Goal: Task Accomplishment & Management: Complete application form

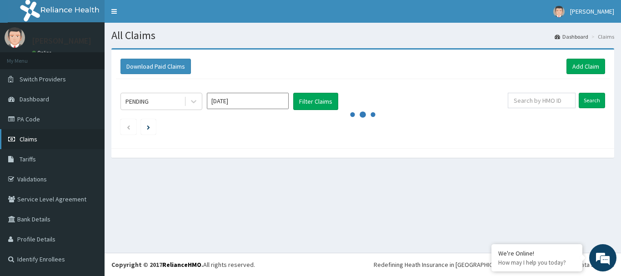
click at [35, 138] on span "Claims" at bounding box center [29, 139] width 18 height 8
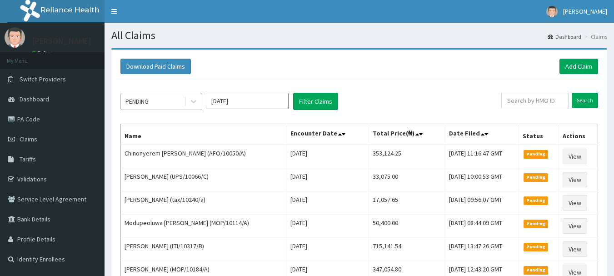
click at [172, 100] on div "PENDING" at bounding box center [152, 101] width 63 height 15
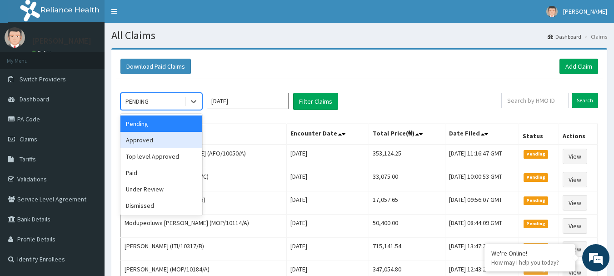
click at [154, 140] on div "Approved" at bounding box center [161, 140] width 82 height 16
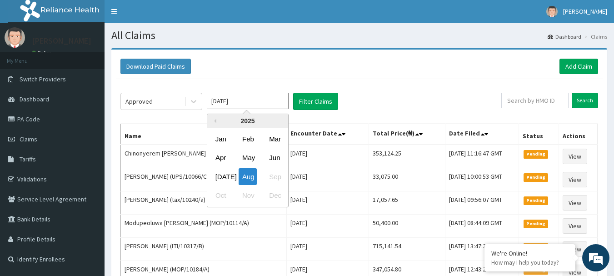
click at [240, 102] on input "[DATE]" at bounding box center [248, 101] width 82 height 16
click at [214, 122] on button "Previous Year" at bounding box center [214, 121] width 5 height 5
click at [250, 179] on div "Aug" at bounding box center [248, 176] width 18 height 17
type input "Aug 2024"
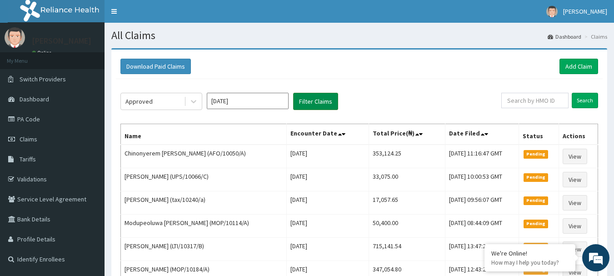
click at [314, 99] on button "Filter Claims" at bounding box center [315, 101] width 45 height 17
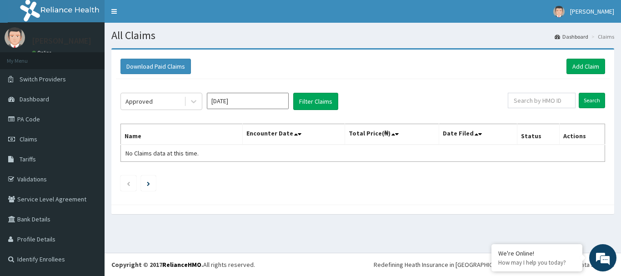
click at [241, 101] on input "Aug 2024" at bounding box center [248, 101] width 82 height 16
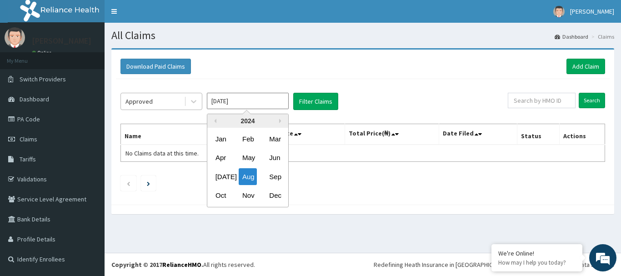
click at [170, 100] on div "Approved" at bounding box center [152, 101] width 63 height 15
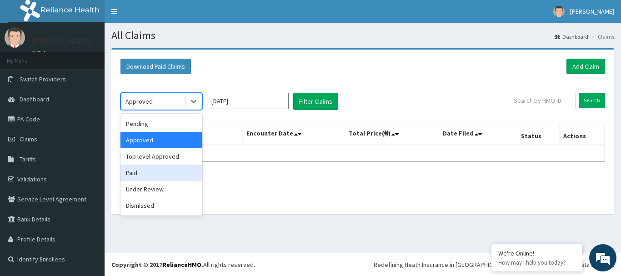
click at [155, 175] on div "Paid" at bounding box center [161, 172] width 82 height 16
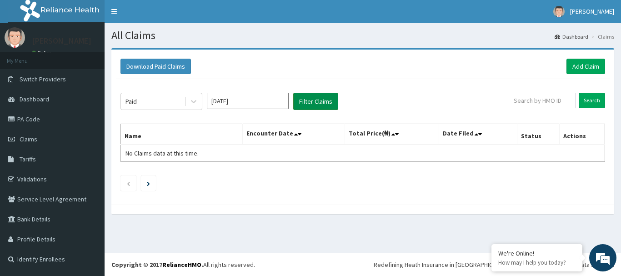
click at [317, 99] on button "Filter Claims" at bounding box center [315, 101] width 45 height 17
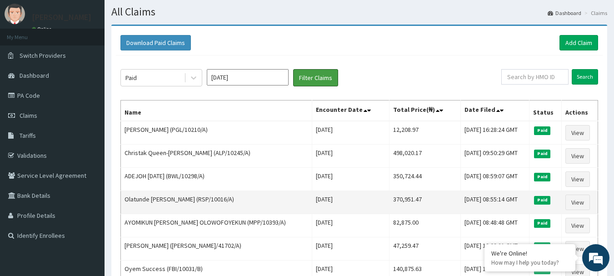
scroll to position [45, 0]
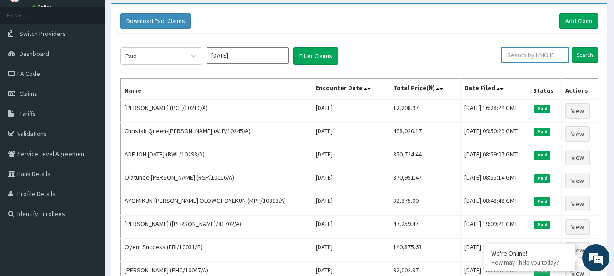
click at [530, 54] on input "text" at bounding box center [534, 54] width 67 height 15
click at [531, 53] on input "text" at bounding box center [534, 54] width 67 height 15
paste input "WPL/10006/C"
click at [503, 54] on input "WPL/10006/C" at bounding box center [520, 54] width 60 height 15
type input "WPL/10006/C"
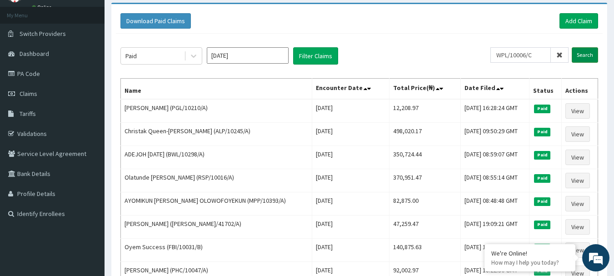
click at [585, 52] on input "Search" at bounding box center [585, 54] width 26 height 15
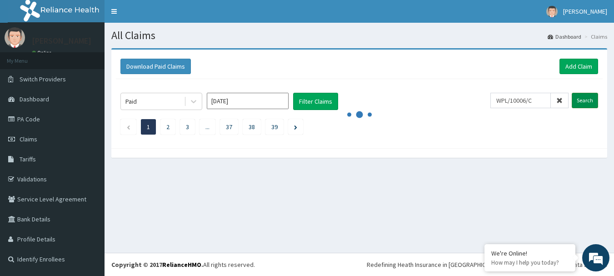
scroll to position [0, 0]
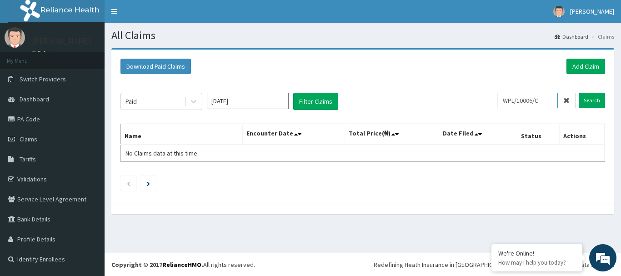
drag, startPoint x: 548, startPoint y: 103, endPoint x: 473, endPoint y: 102, distance: 74.5
click at [473, 102] on div "Paid Aug 2024 Filter Claims WPL/10006/C Search" at bounding box center [362, 101] width 484 height 17
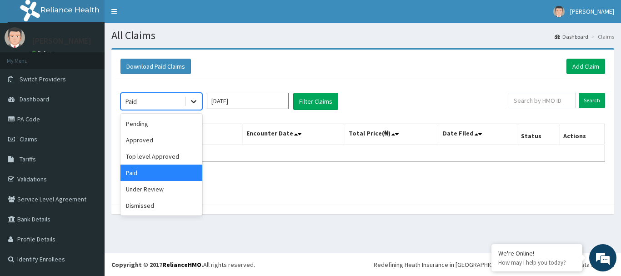
click at [189, 101] on icon at bounding box center [193, 101] width 9 height 9
click at [149, 202] on div "Dismissed" at bounding box center [161, 205] width 82 height 16
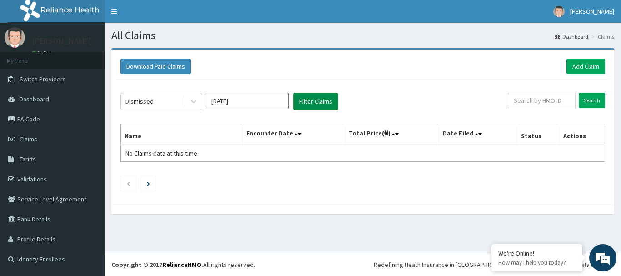
click at [316, 98] on button "Filter Claims" at bounding box center [315, 101] width 45 height 17
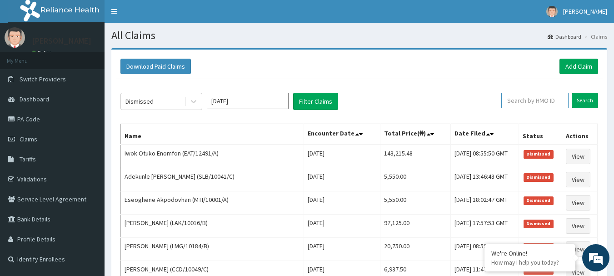
click at [540, 100] on input "text" at bounding box center [534, 100] width 67 height 15
paste input "WPL/10006/C"
click at [584, 95] on input "Search" at bounding box center [585, 100] width 26 height 15
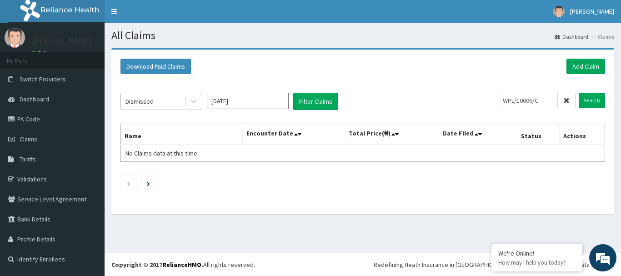
click at [177, 98] on div "Dismissed" at bounding box center [152, 101] width 63 height 15
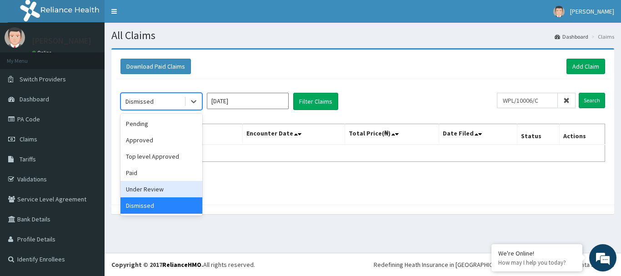
click at [154, 190] on div "Under Review" at bounding box center [161, 189] width 82 height 16
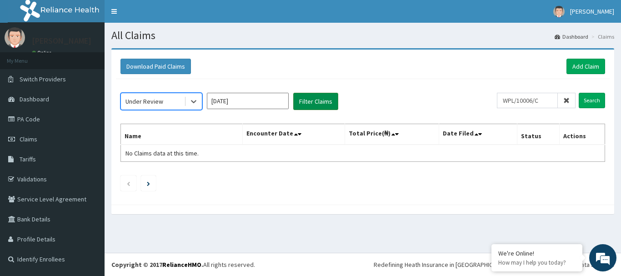
click at [318, 100] on button "Filter Claims" at bounding box center [315, 101] width 45 height 17
click at [320, 99] on button "Filter Claims" at bounding box center [315, 101] width 45 height 17
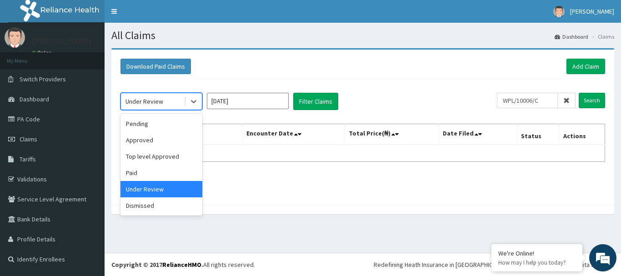
click at [126, 100] on div "Under Review" at bounding box center [152, 101] width 63 height 15
click at [145, 189] on div "Under Review" at bounding box center [161, 189] width 82 height 16
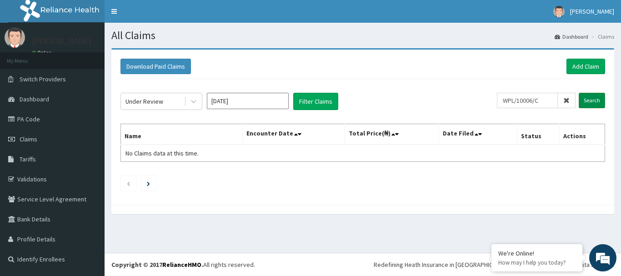
click at [590, 100] on input "Search" at bounding box center [591, 100] width 26 height 15
click at [554, 100] on input "WPL/10006/C" at bounding box center [527, 100] width 61 height 15
type input "W"
type input "HIC/10195/C"
click at [588, 103] on input "Search" at bounding box center [591, 100] width 26 height 15
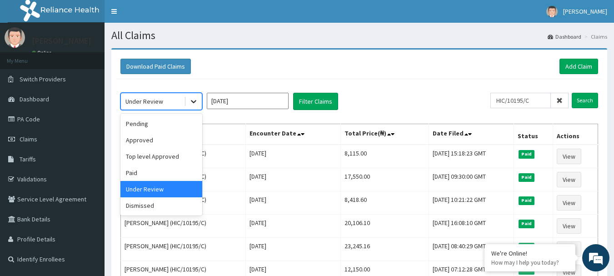
click at [192, 100] on icon at bounding box center [193, 101] width 5 height 3
click at [167, 169] on div "Paid" at bounding box center [161, 172] width 82 height 16
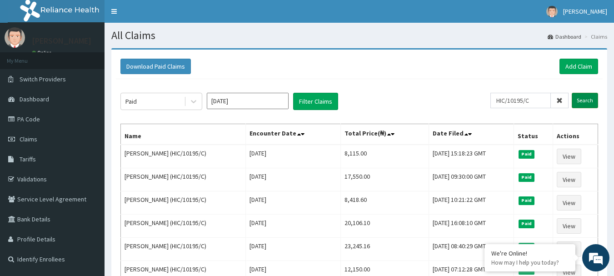
click at [585, 96] on input "Search" at bounding box center [585, 100] width 26 height 15
click at [578, 65] on link "Add Claim" at bounding box center [578, 66] width 39 height 15
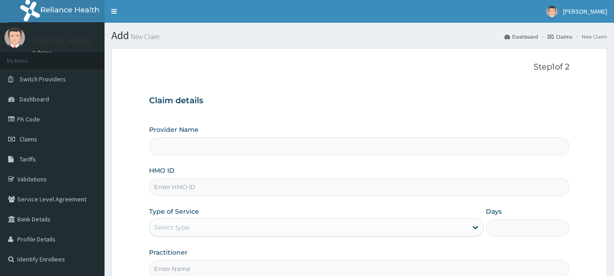
type input "[GEOGRAPHIC_DATA] Nig. Ltd"
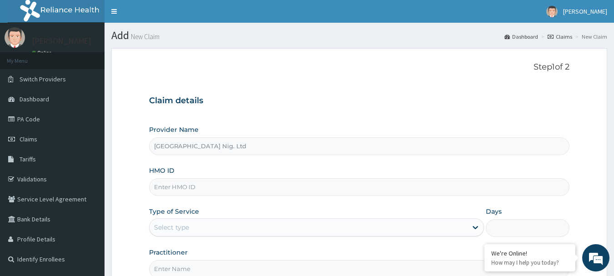
click at [209, 190] on input "HMO ID" at bounding box center [359, 187] width 421 height 18
paste input "HIC/10195/C"
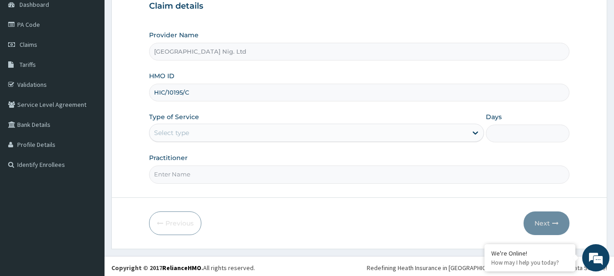
scroll to position [98, 0]
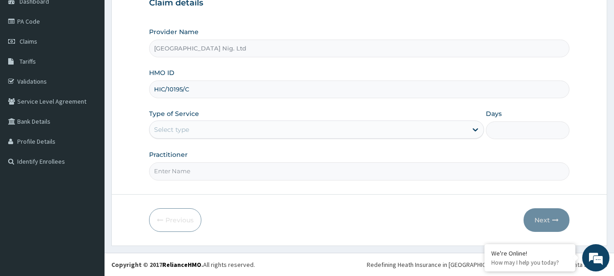
type input "HIC/10195/C"
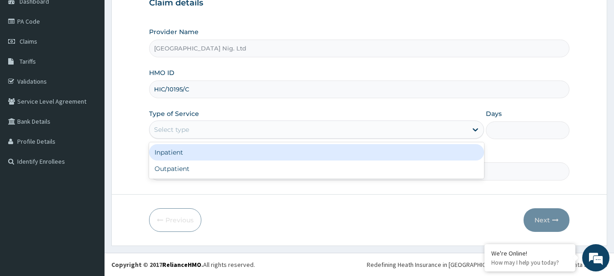
click at [464, 129] on div "Select type" at bounding box center [308, 129] width 318 height 15
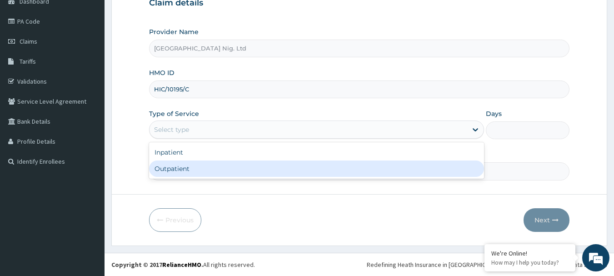
click at [241, 173] on div "Outpatient" at bounding box center [316, 168] width 335 height 16
type input "1"
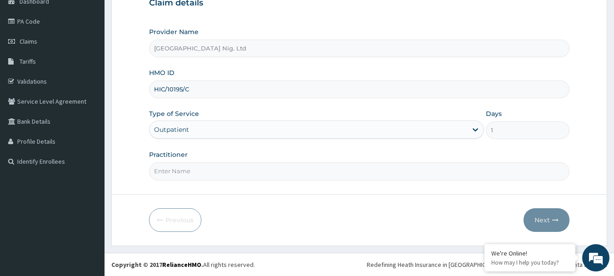
click at [223, 171] on input "Practitioner" at bounding box center [359, 171] width 421 height 18
paste input "ADEBAYO E. ALABI"
type input "DR ADEBAYO E. ALABI"
click at [540, 219] on button "Next" at bounding box center [546, 220] width 46 height 24
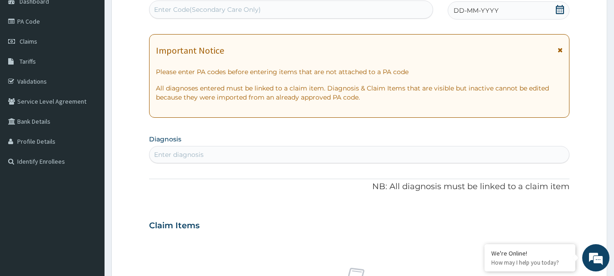
click at [559, 9] on icon at bounding box center [559, 9] width 9 height 9
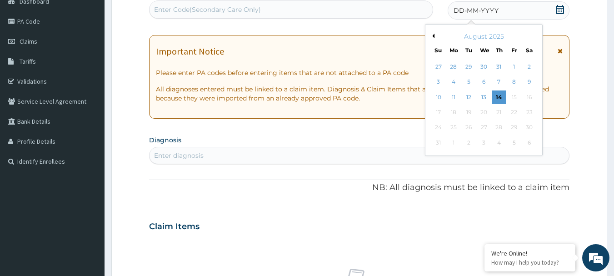
click at [433, 35] on button "Previous Month" at bounding box center [432, 36] width 5 height 5
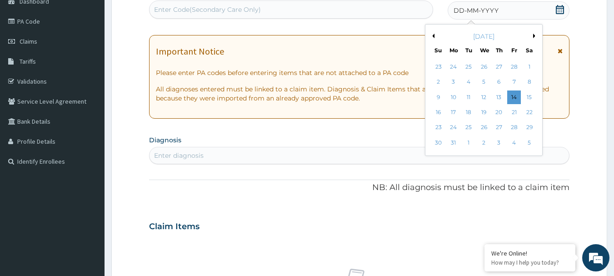
click at [433, 35] on button "Previous Month" at bounding box center [432, 36] width 5 height 5
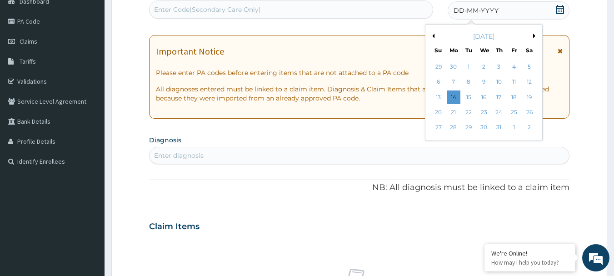
click at [433, 35] on button "Previous Month" at bounding box center [432, 36] width 5 height 5
click at [499, 68] on div "1" at bounding box center [499, 67] width 14 height 14
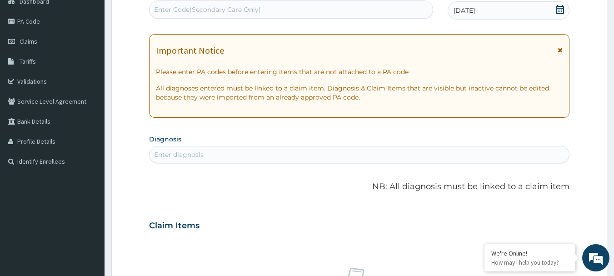
click at [234, 158] on div "Enter diagnosis" at bounding box center [359, 154] width 420 height 15
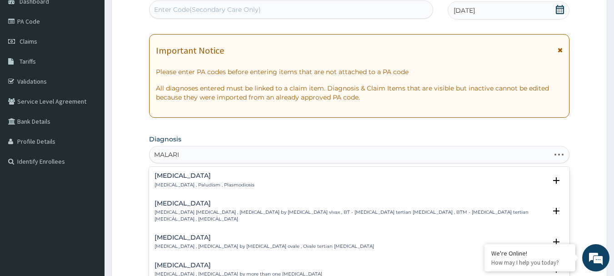
type input "MALARIA"
click at [171, 176] on h4 "Malaria" at bounding box center [204, 175] width 100 height 7
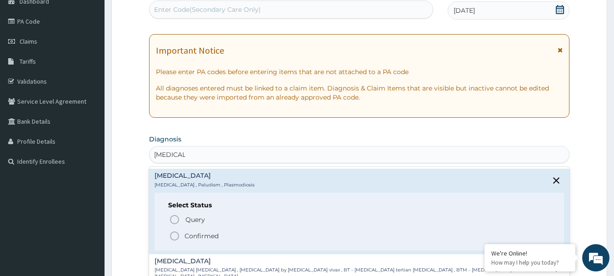
click at [191, 237] on p "Confirmed" at bounding box center [201, 235] width 34 height 9
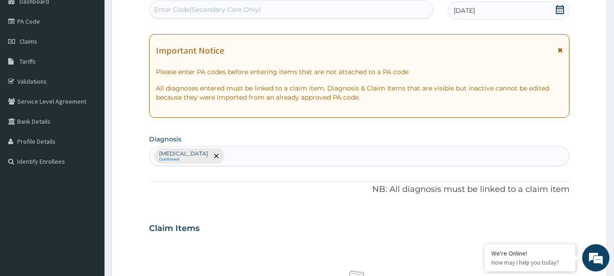
click at [224, 157] on div "Malaria Confirmed" at bounding box center [359, 155] width 420 height 19
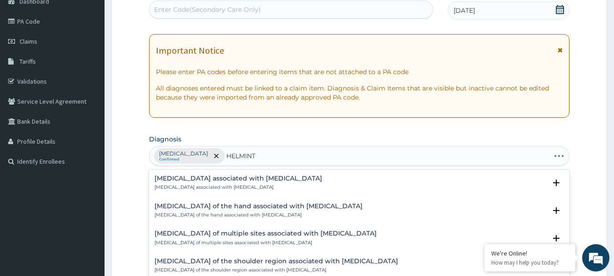
type input "HELMINTH"
click at [224, 180] on h4 "Arthropathy associated with helminthiasis" at bounding box center [238, 178] width 168 height 7
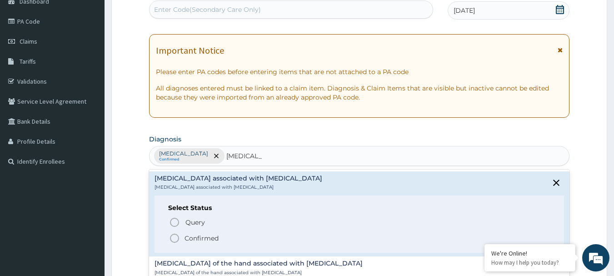
click at [189, 238] on p "Confirmed" at bounding box center [201, 238] width 34 height 9
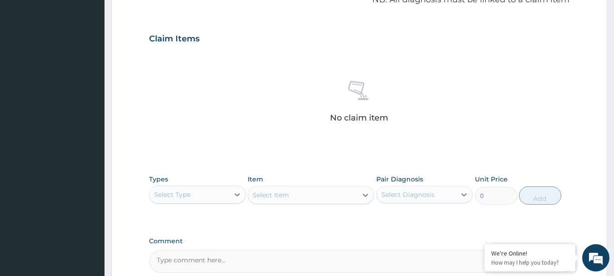
scroll to position [325, 0]
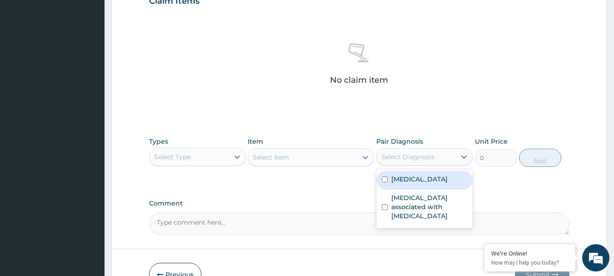
click at [454, 160] on div "Select Diagnosis" at bounding box center [417, 156] width 80 height 15
click at [425, 179] on div "Malaria" at bounding box center [424, 180] width 97 height 19
checkbox input "true"
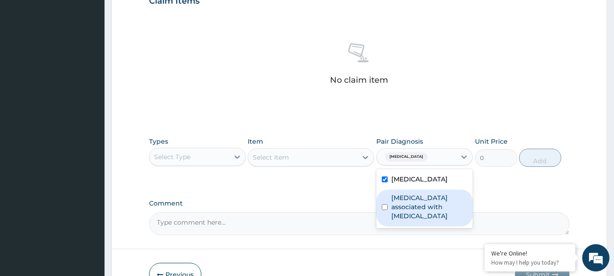
click at [417, 203] on label "Arthropathy associated with helminthiasis" at bounding box center [429, 206] width 76 height 27
checkbox input "true"
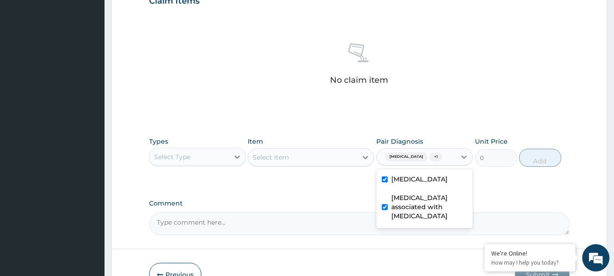
click at [200, 159] on div "Select Type" at bounding box center [189, 156] width 80 height 15
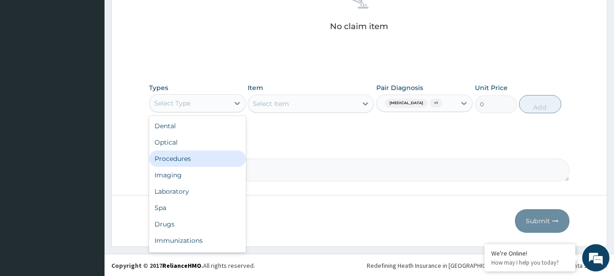
scroll to position [379, 0]
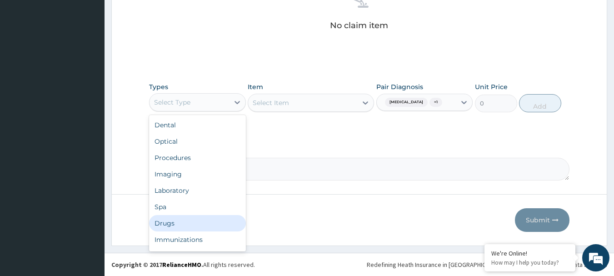
click at [197, 218] on div "Drugs" at bounding box center [197, 223] width 97 height 16
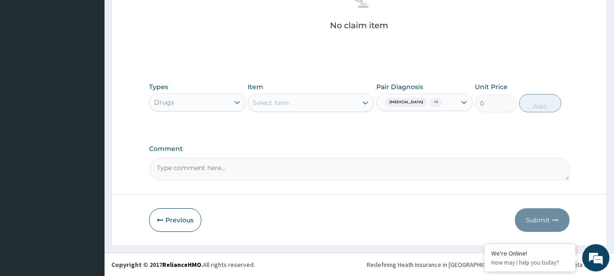
click at [306, 101] on div "Select Item" at bounding box center [302, 102] width 109 height 15
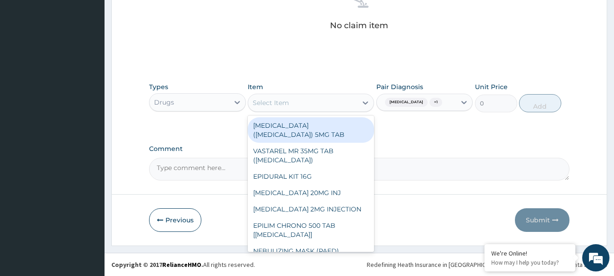
paste input "oldARTEMETHER LUMEFANTRINE 20/120MG TAB"
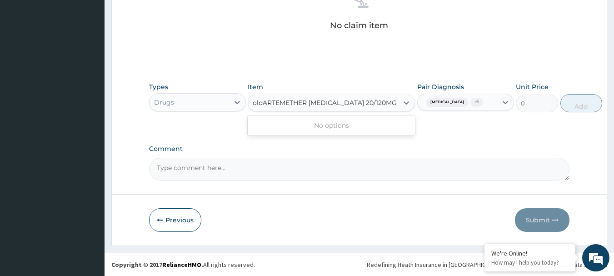
scroll to position [0, 11]
type input "ARTEMETHER LUMEFANTRINE 20/120MG TAB"
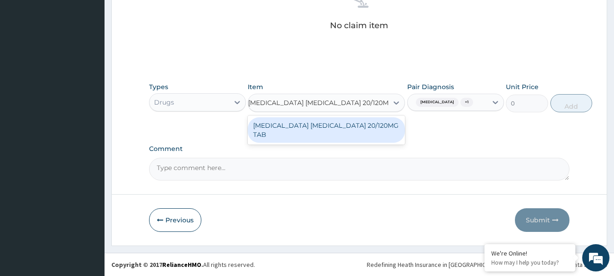
click at [339, 124] on div "ARTEMETHER LUMEFANTRINE 20/120MG TAB" at bounding box center [326, 129] width 157 height 25
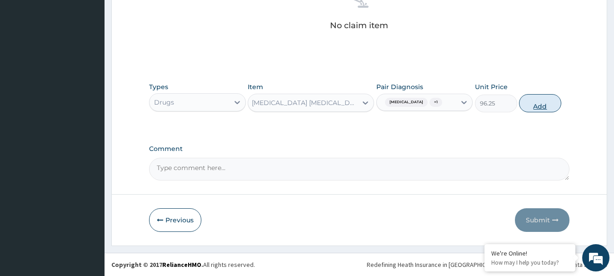
click at [533, 107] on button "Add" at bounding box center [540, 103] width 42 height 18
type input "0"
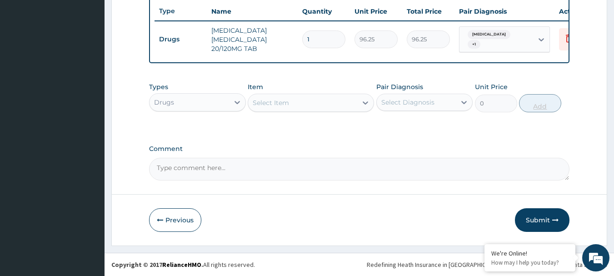
scroll to position [0, 0]
click at [323, 32] on input "1" at bounding box center [323, 39] width 43 height 18
type input "12"
type input "1155.00"
type input "12"
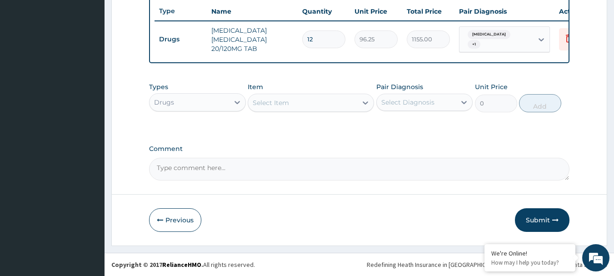
click at [432, 102] on div "Select Diagnosis" at bounding box center [407, 102] width 53 height 9
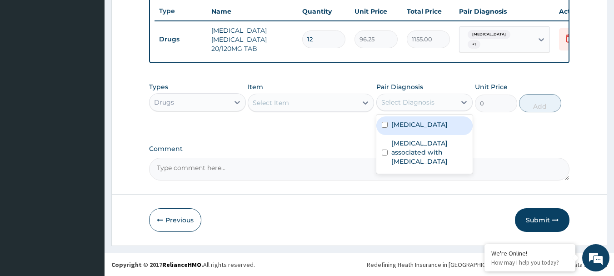
click at [429, 120] on div "Malaria" at bounding box center [424, 125] width 97 height 19
checkbox input "true"
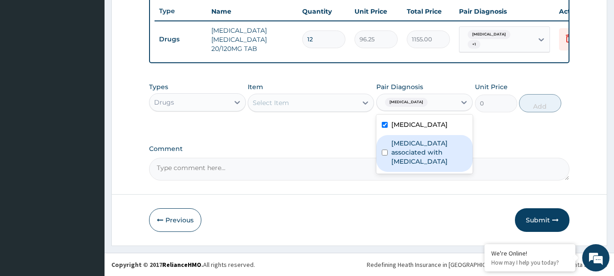
click at [425, 142] on label "Arthropathy associated with helminthiasis" at bounding box center [429, 152] width 76 height 27
checkbox input "true"
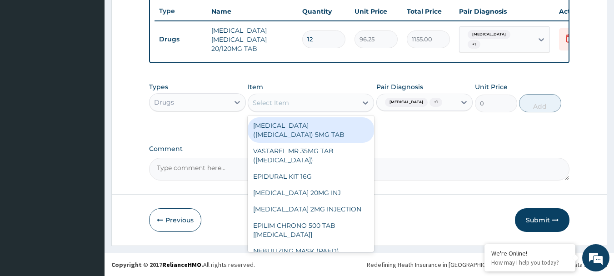
click at [324, 101] on div "Select Item" at bounding box center [302, 102] width 109 height 15
paste input "oldALBENDAZOLE SUSP"
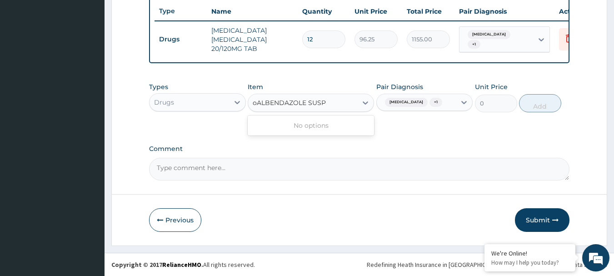
type input "ALBENDAZOLE SUSP"
click at [291, 124] on div "ALBENDAZOLE SUSP" at bounding box center [311, 125] width 126 height 16
click at [552, 102] on button "Add" at bounding box center [540, 103] width 42 height 18
type input "0"
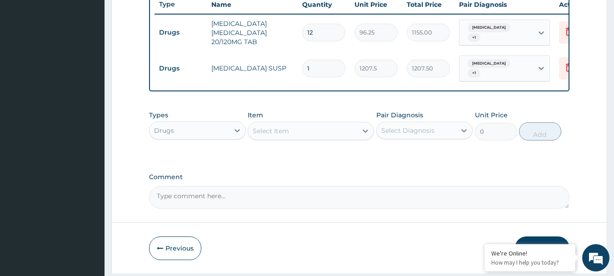
click at [451, 134] on div "Select Diagnosis" at bounding box center [417, 130] width 80 height 15
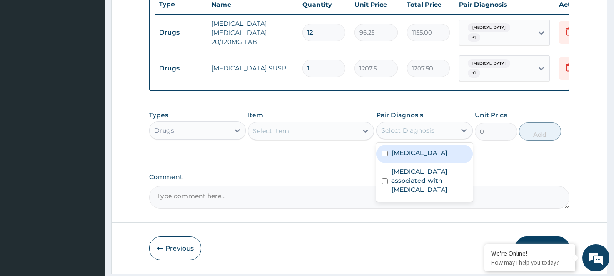
click at [438, 154] on div "Malaria" at bounding box center [424, 153] width 97 height 19
checkbox input "true"
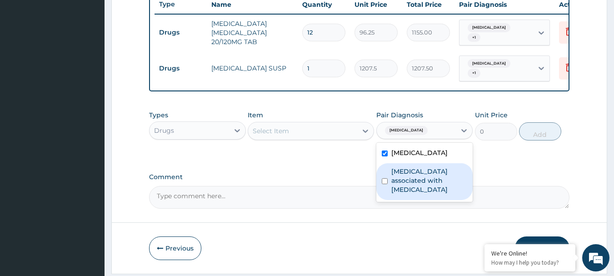
click at [432, 174] on label "Arthropathy associated with helminthiasis" at bounding box center [429, 180] width 76 height 27
checkbox input "true"
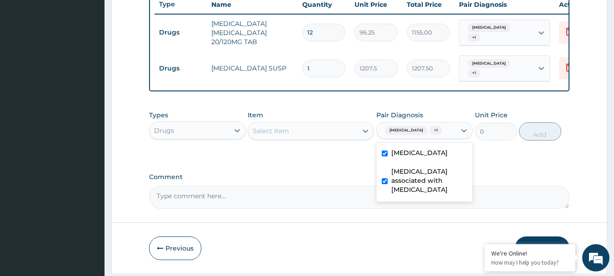
click at [318, 132] on div "Select Item" at bounding box center [302, 131] width 109 height 15
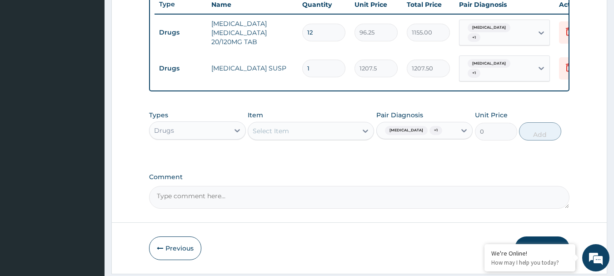
click at [318, 132] on div "Select Item" at bounding box center [302, 131] width 109 height 15
paste input "oldPARACETAMOL 500MG TAB x 1000"
type input "PARACETAMOL 500MG TAB x 1000"
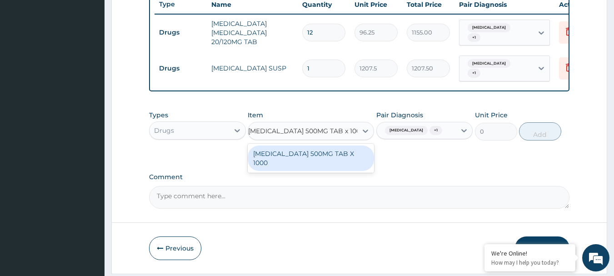
click at [303, 155] on div "PARACETAMOL 500MG TAB X 1000" at bounding box center [311, 157] width 126 height 25
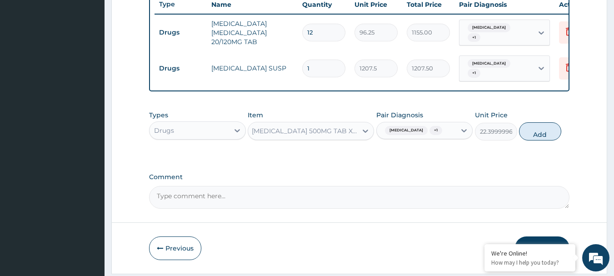
scroll to position [0, 1]
click at [550, 138] on button "Add" at bounding box center [540, 131] width 42 height 18
type input "0"
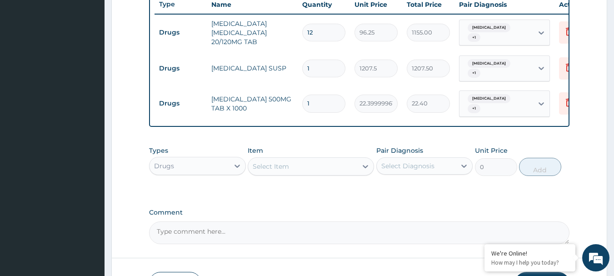
click at [330, 98] on input "1" at bounding box center [323, 104] width 43 height 18
type input "12"
type input "268.80"
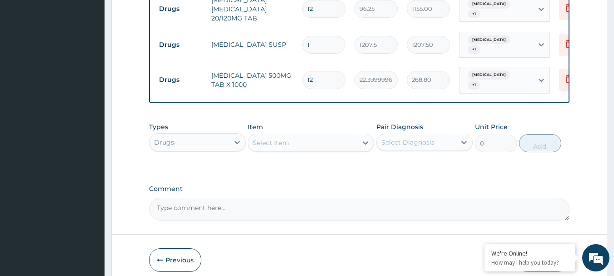
scroll to position [411, 0]
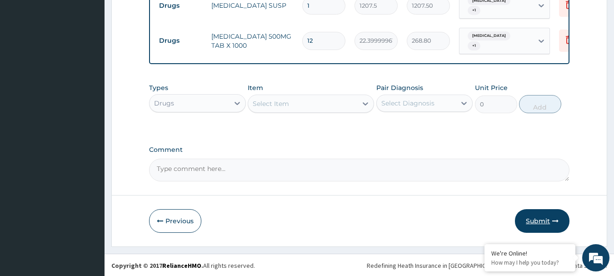
type input "12"
click at [531, 219] on button "Submit" at bounding box center [542, 221] width 55 height 24
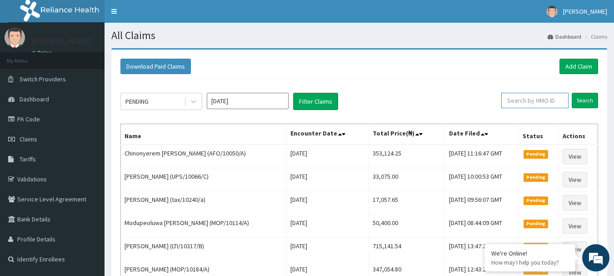
click at [558, 99] on input "text" at bounding box center [534, 100] width 67 height 15
paste input "HIC/10195/C"
type input "HIC/10195/C"
click at [580, 99] on input "Search" at bounding box center [585, 100] width 26 height 15
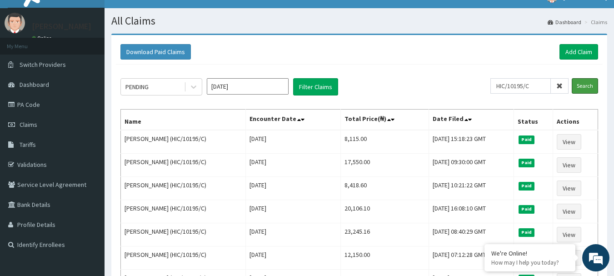
scroll to position [10, 0]
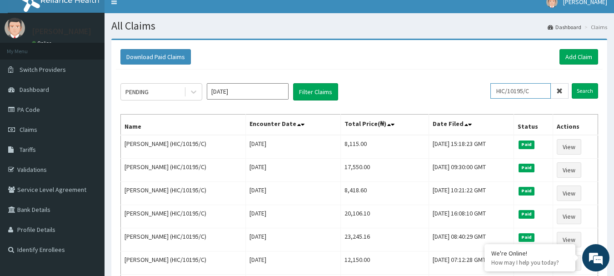
click at [539, 95] on input "HIC/10195/C" at bounding box center [520, 90] width 60 height 15
click at [577, 95] on input "Search" at bounding box center [585, 90] width 26 height 15
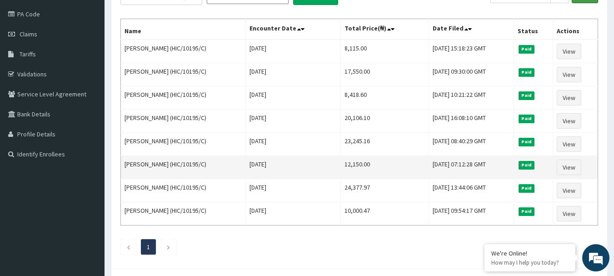
scroll to position [0, 0]
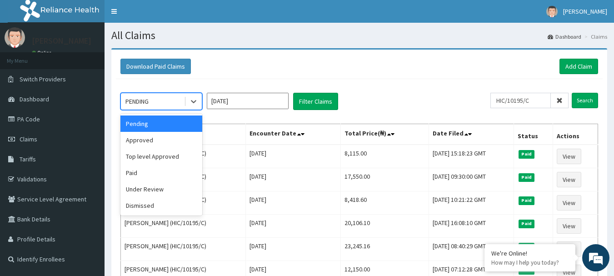
click at [175, 102] on div "PENDING" at bounding box center [152, 101] width 63 height 15
click at [145, 190] on div "Under Review" at bounding box center [161, 189] width 82 height 16
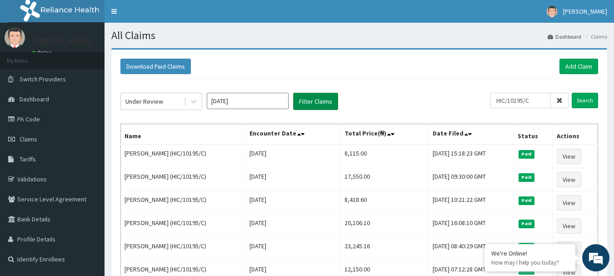
click at [319, 99] on button "Filter Claims" at bounding box center [315, 101] width 45 height 17
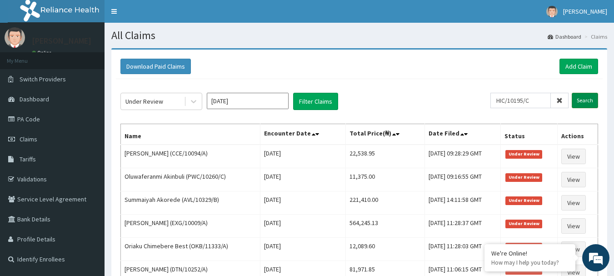
click at [584, 100] on input "Search" at bounding box center [585, 100] width 26 height 15
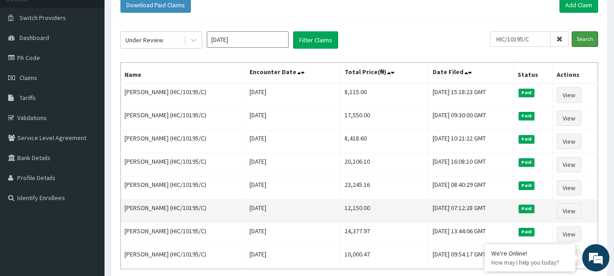
scroll to position [45, 0]
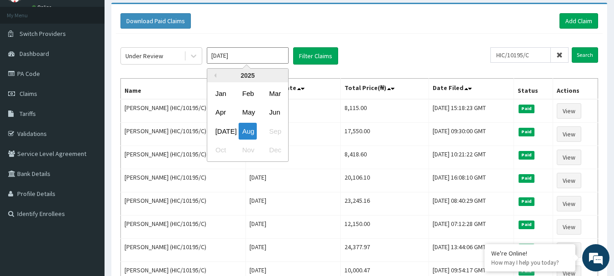
click at [276, 55] on input "Aug 2025" at bounding box center [248, 55] width 82 height 16
click at [214, 75] on button "Previous Year" at bounding box center [214, 75] width 5 height 5
click at [279, 74] on button "Next Year" at bounding box center [281, 75] width 5 height 5
click at [255, 131] on div "Aug" at bounding box center [248, 131] width 18 height 17
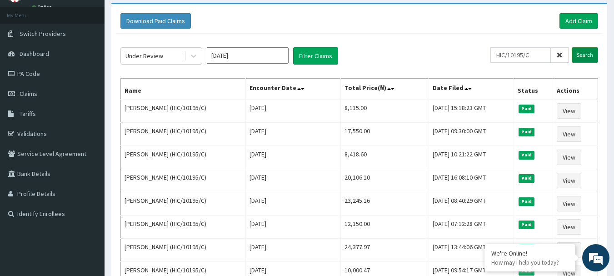
click at [584, 57] on input "Search" at bounding box center [585, 54] width 26 height 15
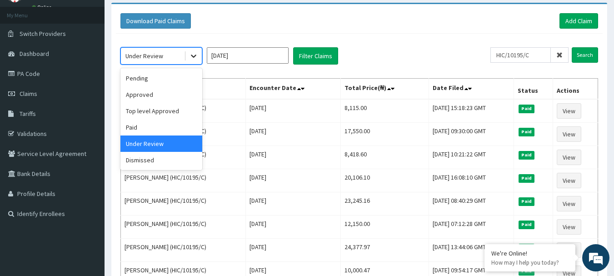
click at [193, 57] on icon at bounding box center [193, 56] width 5 height 3
click at [155, 95] on div "Approved" at bounding box center [161, 94] width 82 height 16
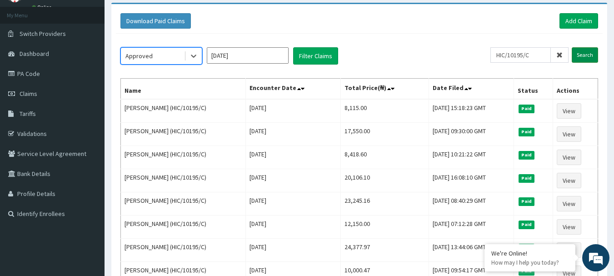
click at [584, 50] on input "Search" at bounding box center [585, 54] width 26 height 15
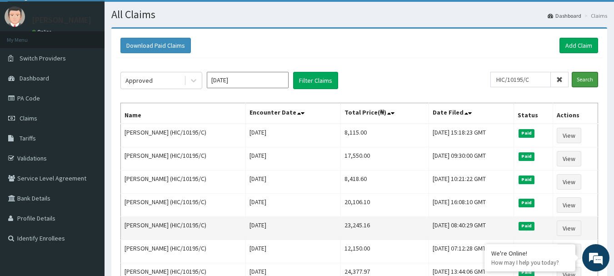
scroll to position [0, 0]
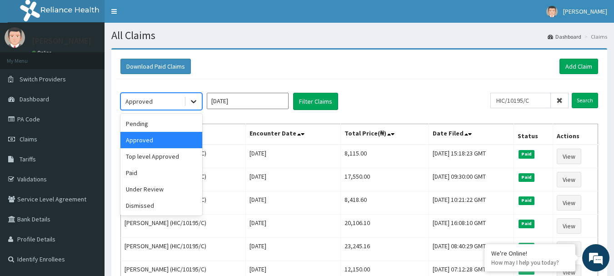
click at [196, 104] on icon at bounding box center [193, 101] width 9 height 9
click at [140, 208] on div "Dismissed" at bounding box center [161, 205] width 82 height 16
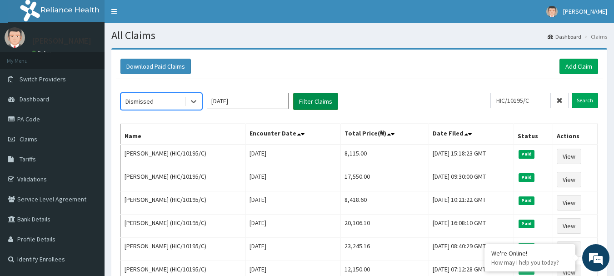
click at [317, 98] on button "Filter Claims" at bounding box center [315, 101] width 45 height 17
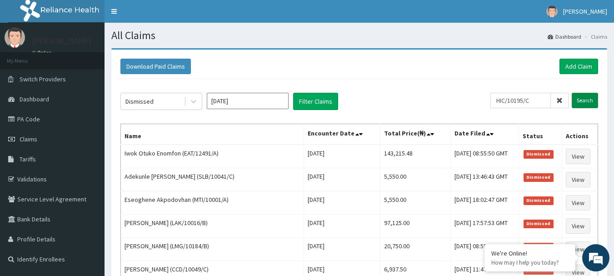
click at [584, 98] on input "Search" at bounding box center [585, 100] width 26 height 15
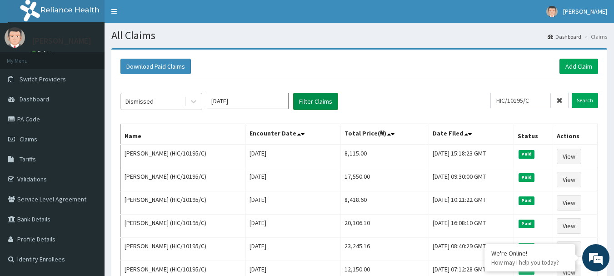
click at [317, 98] on button "Filter Claims" at bounding box center [315, 101] width 45 height 17
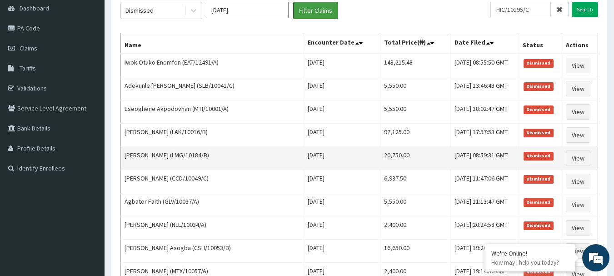
scroll to position [45, 0]
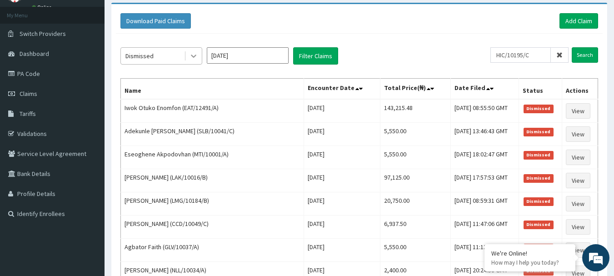
click at [201, 56] on div at bounding box center [193, 56] width 16 height 16
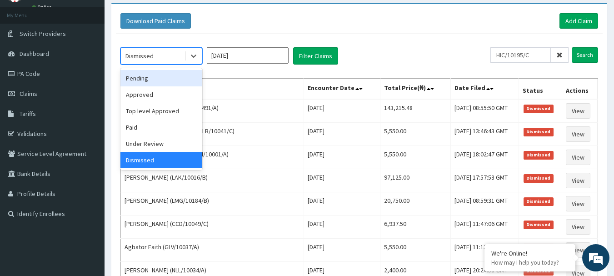
click at [172, 75] on div "Pending" at bounding box center [161, 78] width 82 height 16
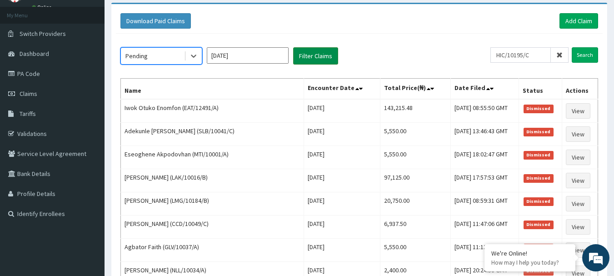
click at [307, 51] on button "Filter Claims" at bounding box center [315, 55] width 45 height 17
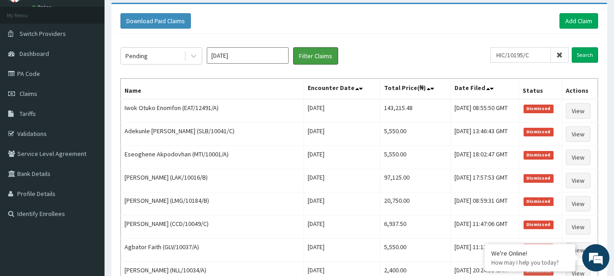
scroll to position [0, 0]
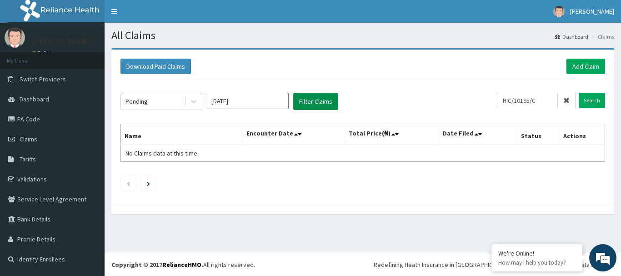
click at [324, 100] on button "Filter Claims" at bounding box center [315, 101] width 45 height 17
click at [192, 100] on icon at bounding box center [193, 101] width 9 height 9
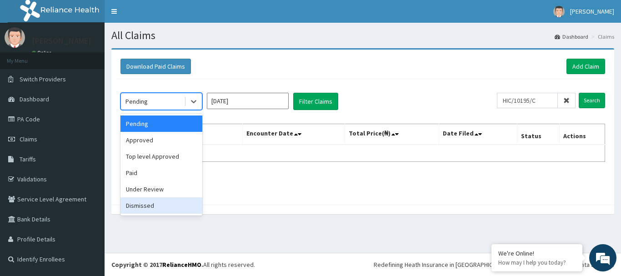
click at [170, 204] on div "Dismissed" at bounding box center [161, 205] width 82 height 16
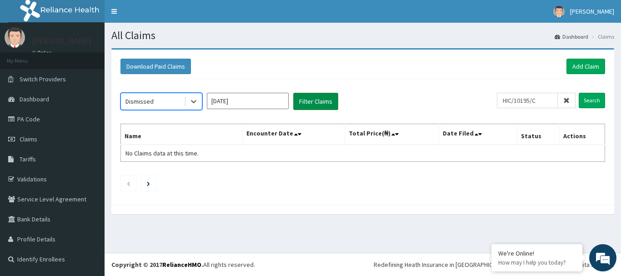
click at [311, 101] on button "Filter Claims" at bounding box center [315, 101] width 45 height 17
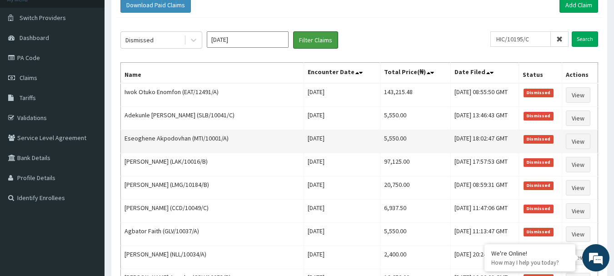
scroll to position [45, 0]
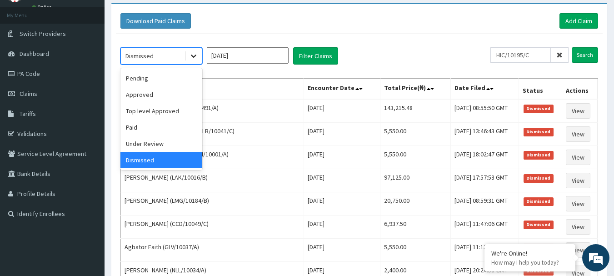
click at [194, 55] on icon at bounding box center [193, 55] width 9 height 9
click at [170, 114] on div "Top level Approved" at bounding box center [161, 111] width 82 height 16
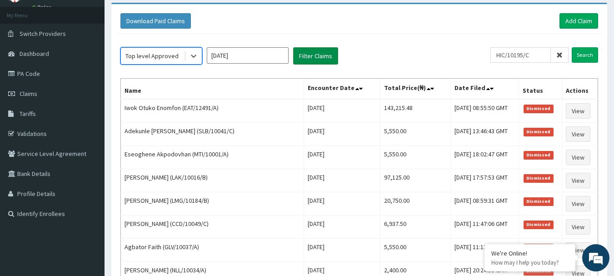
click at [320, 52] on button "Filter Claims" at bounding box center [315, 55] width 45 height 17
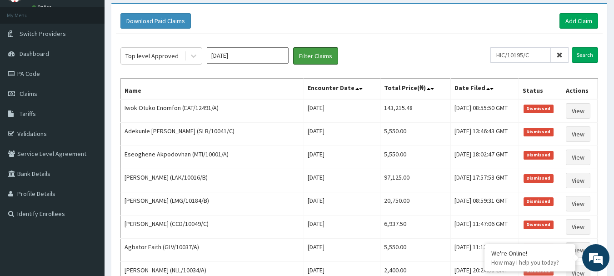
scroll to position [0, 0]
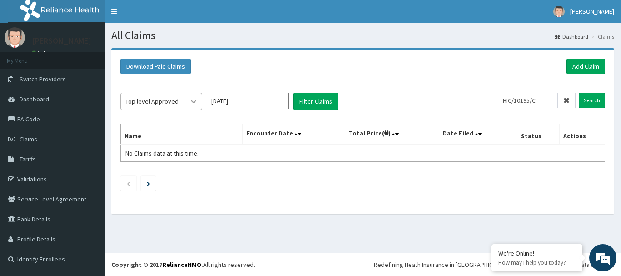
click at [189, 97] on icon at bounding box center [193, 101] width 9 height 9
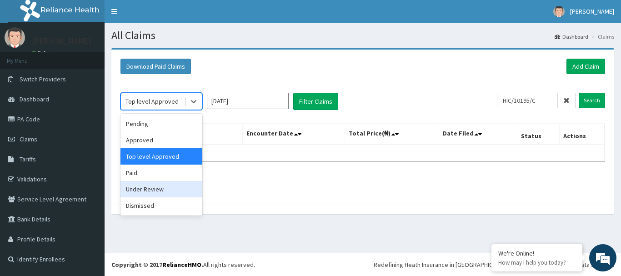
click at [180, 190] on div "Under Review" at bounding box center [161, 189] width 82 height 16
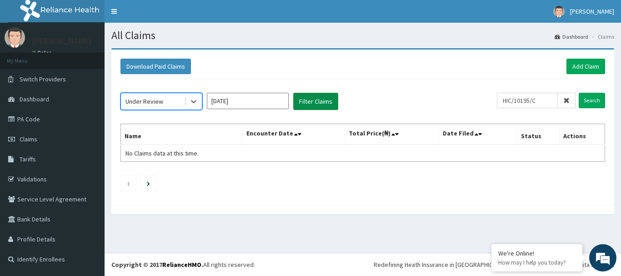
click at [317, 97] on button "Filter Claims" at bounding box center [315, 101] width 45 height 17
click at [319, 102] on button "Filter Claims" at bounding box center [315, 101] width 45 height 17
click at [316, 100] on button "Filter Claims" at bounding box center [315, 101] width 45 height 17
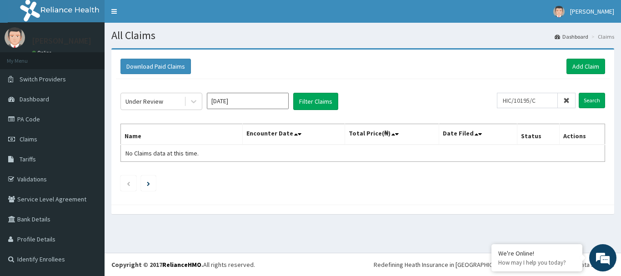
click at [239, 101] on input "Aug 2024" at bounding box center [248, 101] width 82 height 16
click at [317, 98] on button "Filter Claims" at bounding box center [315, 101] width 45 height 17
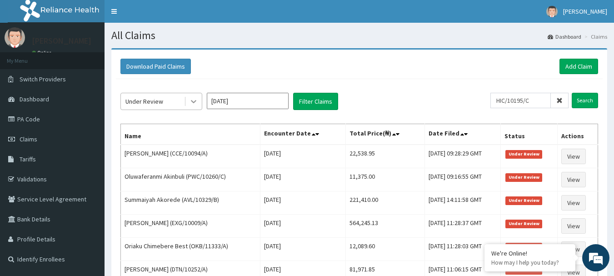
click at [195, 100] on icon at bounding box center [193, 101] width 9 height 9
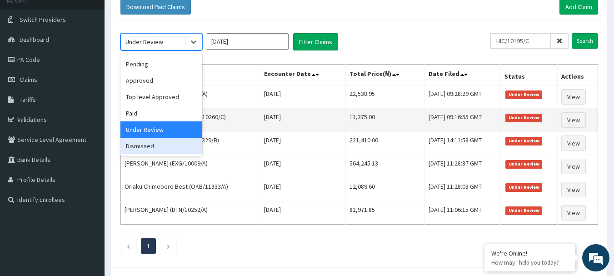
scroll to position [91, 0]
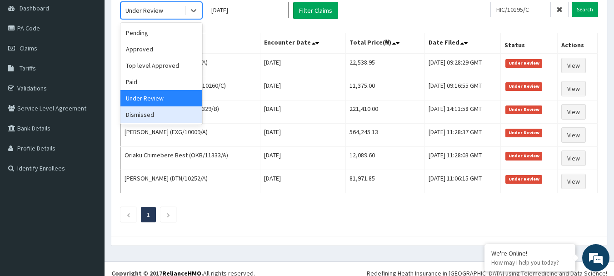
click at [322, 208] on ul "1" at bounding box center [359, 214] width 478 height 15
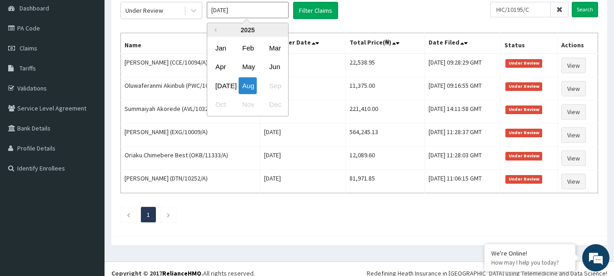
click at [245, 16] on input "[DATE]" at bounding box center [248, 10] width 82 height 16
click at [246, 27] on div "2025" at bounding box center [247, 30] width 81 height 14
click at [214, 30] on button "Previous Year" at bounding box center [214, 30] width 5 height 5
click at [251, 85] on div "Aug" at bounding box center [248, 85] width 18 height 17
type input "[DATE]"
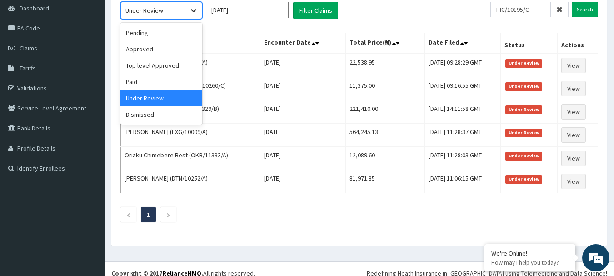
click at [193, 8] on icon at bounding box center [193, 10] width 9 height 9
click at [165, 54] on div "Approved" at bounding box center [161, 49] width 82 height 16
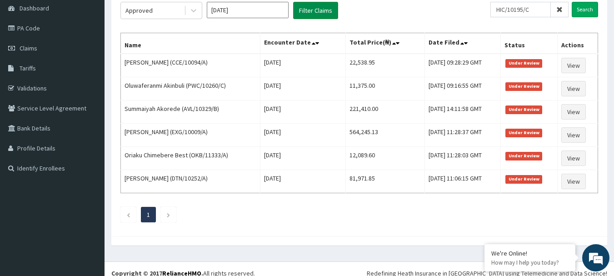
click at [308, 8] on button "Filter Claims" at bounding box center [315, 10] width 45 height 17
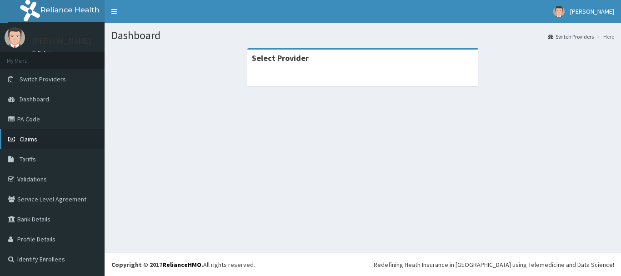
click at [55, 136] on link "Claims" at bounding box center [52, 139] width 105 height 20
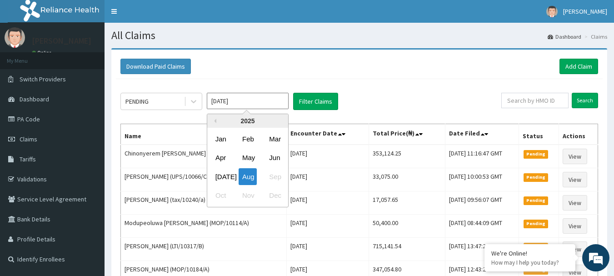
click at [258, 102] on input "Aug 2025" at bounding box center [248, 101] width 82 height 16
click at [213, 120] on button "Previous Year" at bounding box center [214, 121] width 5 height 5
click at [257, 175] on div "Jul Aug Sep" at bounding box center [247, 176] width 81 height 19
click at [253, 176] on div "Aug" at bounding box center [248, 176] width 18 height 17
type input "Aug 2024"
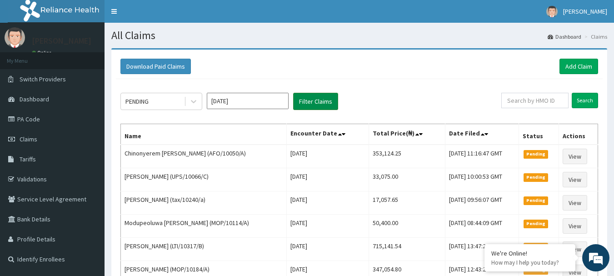
click at [319, 105] on button "Filter Claims" at bounding box center [315, 101] width 45 height 17
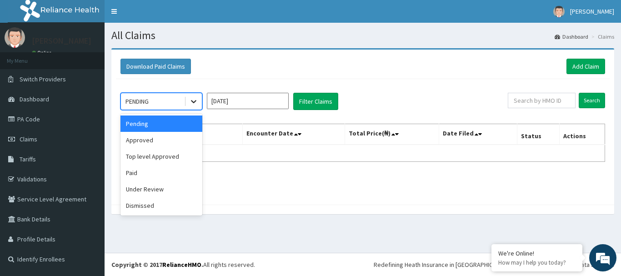
click at [191, 108] on div at bounding box center [193, 101] width 16 height 16
click at [175, 140] on div "Approved" at bounding box center [161, 140] width 82 height 16
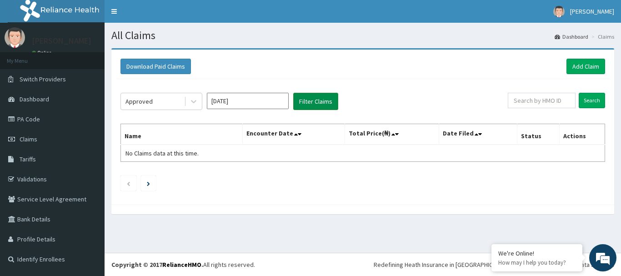
click at [315, 102] on button "Filter Claims" at bounding box center [315, 101] width 45 height 17
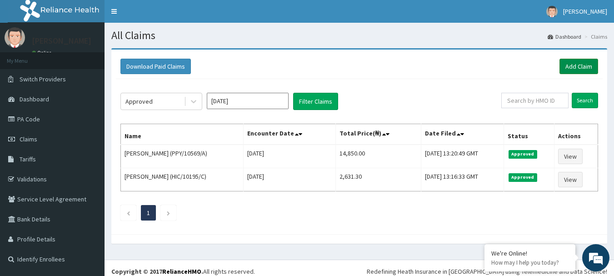
click at [576, 68] on link "Add Claim" at bounding box center [578, 66] width 39 height 15
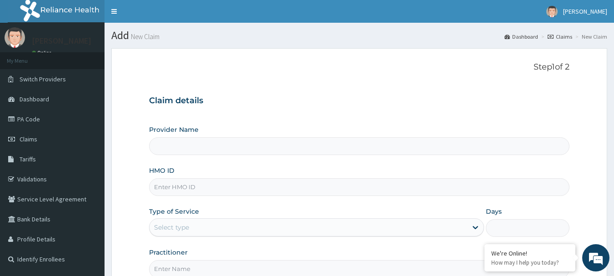
type input "[GEOGRAPHIC_DATA] Nig. Ltd"
click at [252, 190] on input "HMO ID" at bounding box center [359, 187] width 421 height 18
paste input "WPL/10006/C"
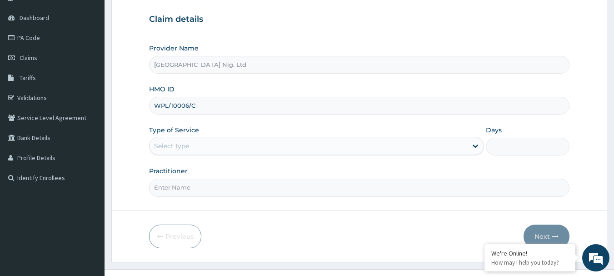
scroll to position [91, 0]
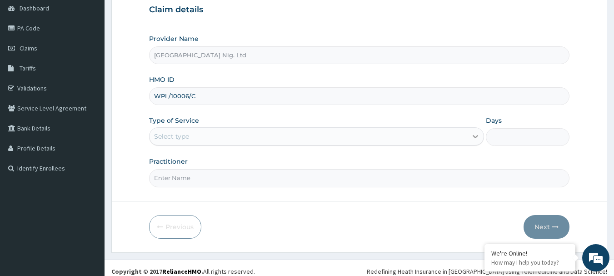
type input "WPL/10006/C"
click at [473, 135] on icon at bounding box center [475, 136] width 5 height 3
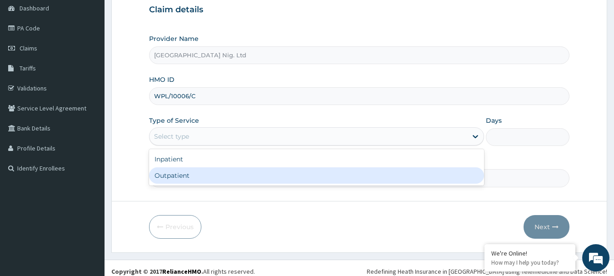
click at [289, 177] on div "Outpatient" at bounding box center [316, 175] width 335 height 16
type input "1"
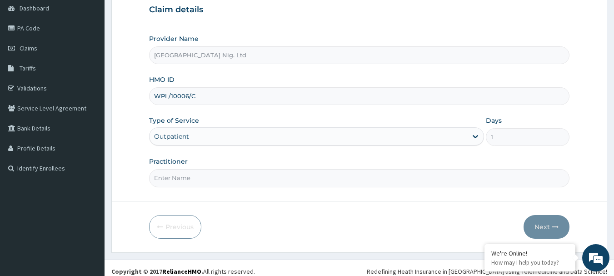
scroll to position [0, 0]
click at [233, 180] on input "Practitioner" at bounding box center [359, 178] width 421 height 18
paste input "Ogheneruemu Eyesare"
type input "DR Ogheneruemu Eyesare"
click at [543, 230] on button "Next" at bounding box center [546, 227] width 46 height 24
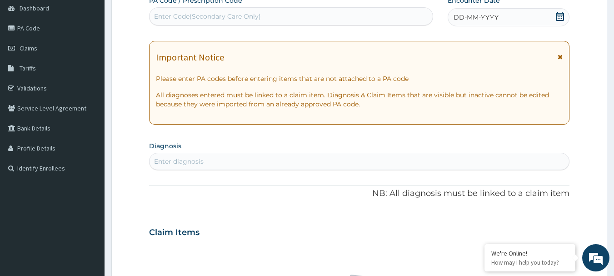
click at [557, 15] on icon at bounding box center [560, 16] width 8 height 9
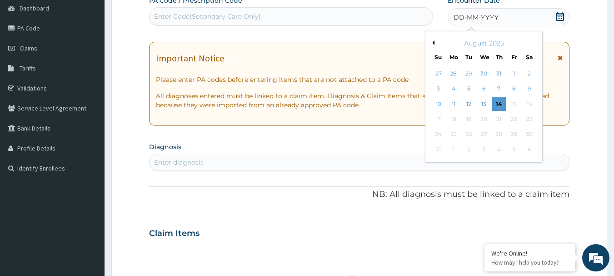
click at [433, 43] on button "Previous Month" at bounding box center [432, 42] width 5 height 5
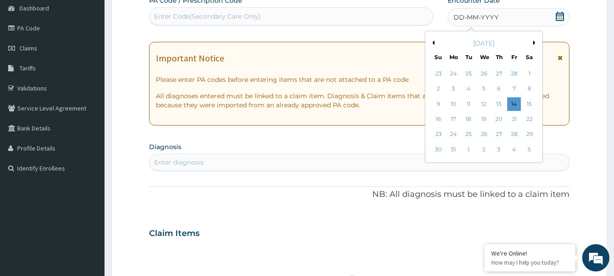
click at [433, 43] on button "Previous Month" at bounding box center [432, 42] width 5 height 5
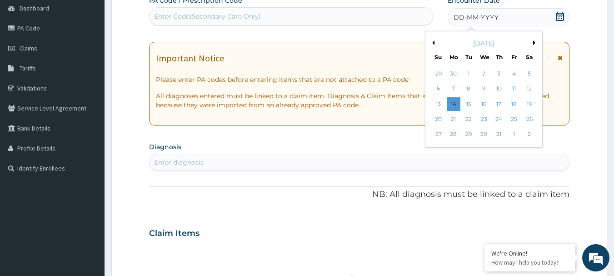
click at [433, 43] on button "Previous Month" at bounding box center [432, 42] width 5 height 5
click at [499, 72] on div "1" at bounding box center [499, 74] width 14 height 14
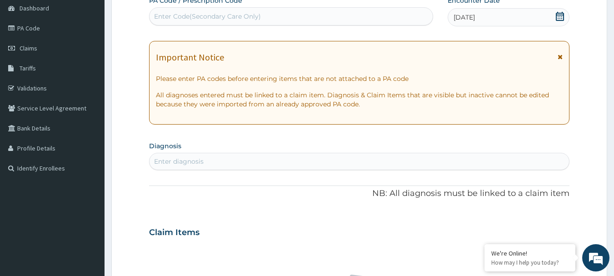
click at [205, 163] on div "Enter diagnosis" at bounding box center [359, 161] width 420 height 15
type input "MALARIA"
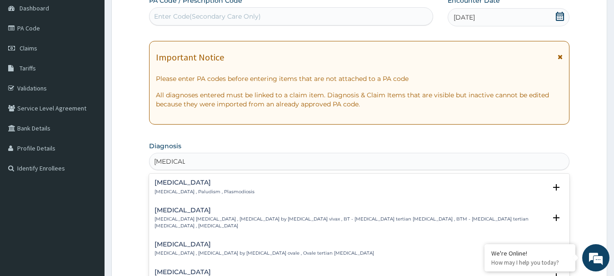
click at [173, 182] on h4 "Malaria" at bounding box center [204, 182] width 100 height 7
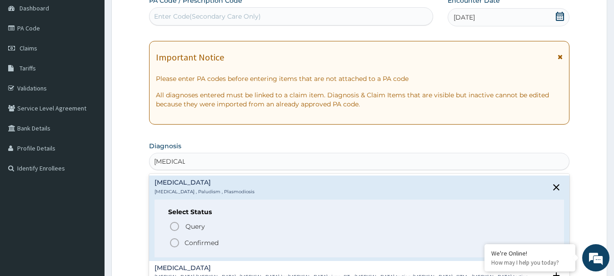
click at [194, 244] on p "Confirmed" at bounding box center [201, 242] width 34 height 9
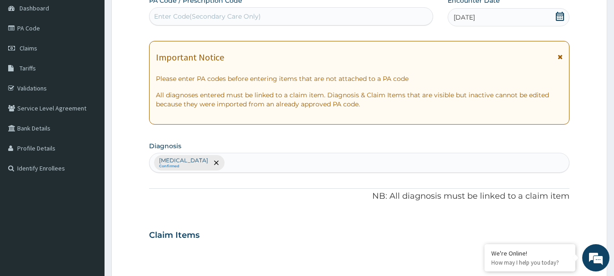
click at [218, 14] on div "Enter Code(Secondary Care Only)" at bounding box center [207, 16] width 107 height 9
paste input "PA/541E0B"
type input "PA/541E0B"
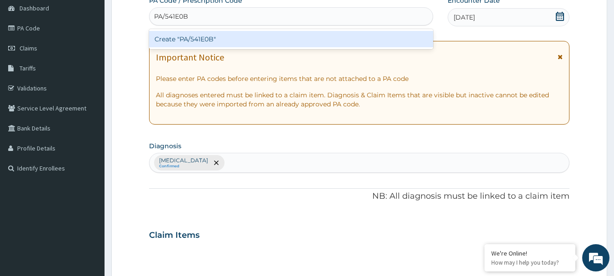
click at [201, 35] on div "Create "PA/541E0B"" at bounding box center [291, 39] width 284 height 16
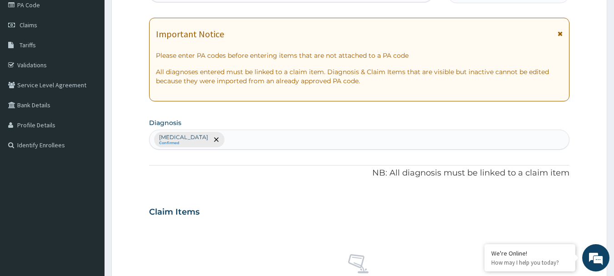
scroll to position [136, 0]
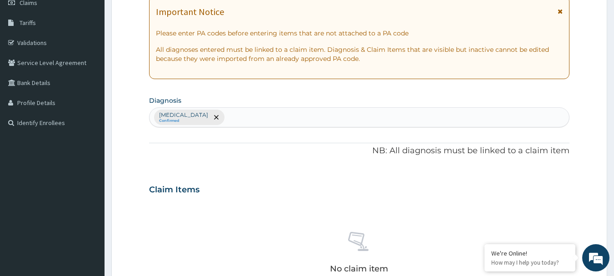
click at [240, 119] on div "Malaria Confirmed" at bounding box center [359, 117] width 420 height 19
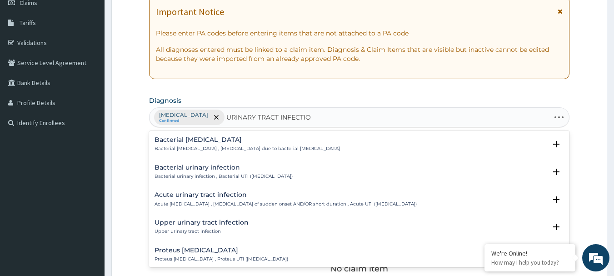
type input "URINARY TRACT INFECTION"
click at [230, 224] on h4 "Upper urinary tract infection" at bounding box center [201, 222] width 94 height 7
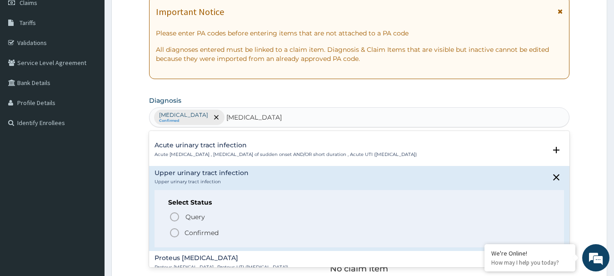
scroll to position [91, 0]
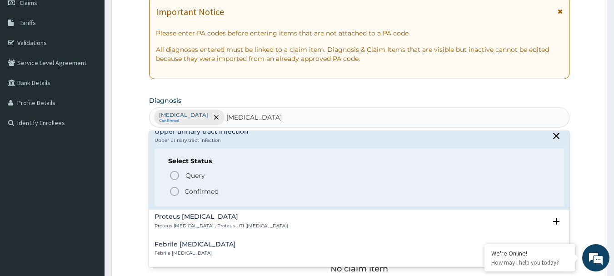
click at [203, 191] on p "Confirmed" at bounding box center [201, 191] width 34 height 9
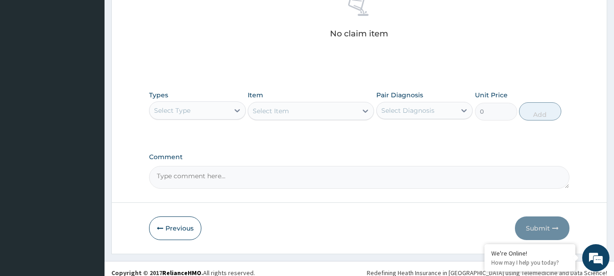
scroll to position [379, 0]
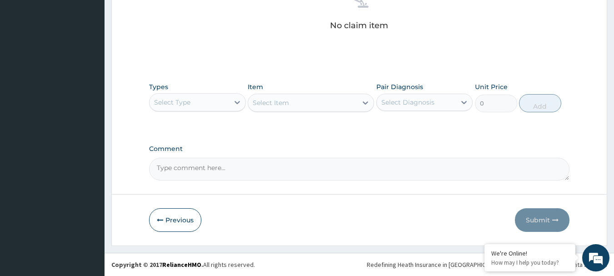
click at [417, 101] on div "Select Diagnosis" at bounding box center [407, 102] width 53 height 9
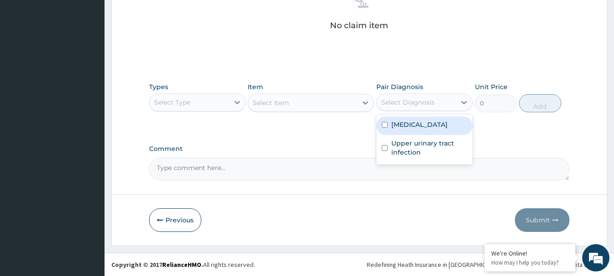
click at [419, 129] on div "Malaria" at bounding box center [424, 125] width 97 height 19
checkbox input "true"
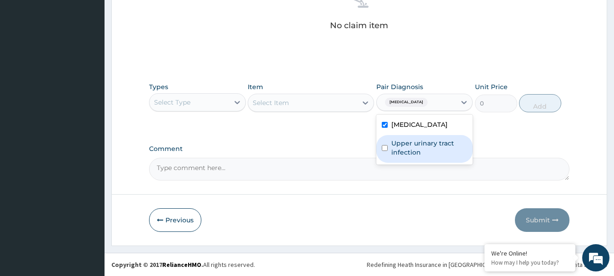
click at [419, 144] on label "Upper urinary tract infection" at bounding box center [429, 148] width 76 height 18
checkbox input "true"
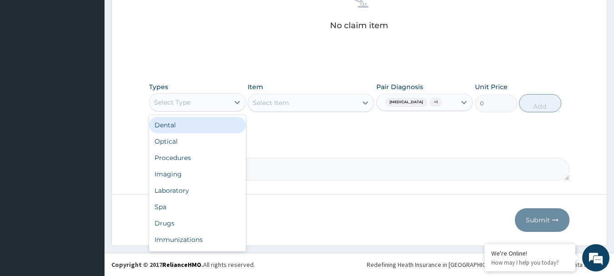
click at [224, 103] on div "Select Type" at bounding box center [189, 102] width 80 height 15
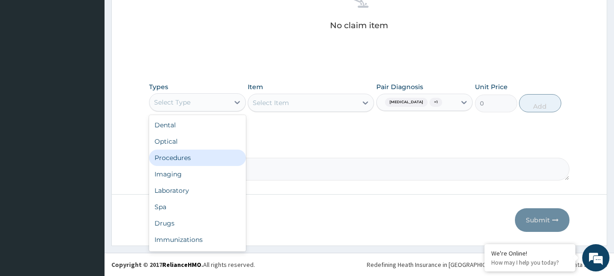
click at [200, 156] on div "Procedures" at bounding box center [197, 157] width 97 height 16
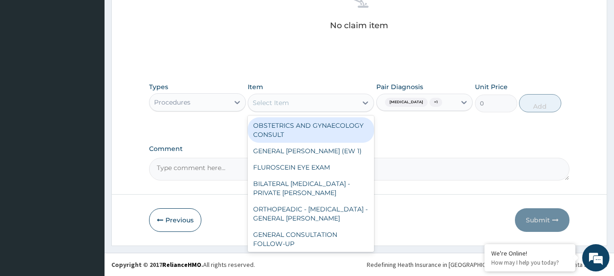
click at [299, 102] on div "Select Item" at bounding box center [302, 102] width 109 height 15
paste input "GENERAL CONSULTATION"
type input "GENERAL CONSULTATION"
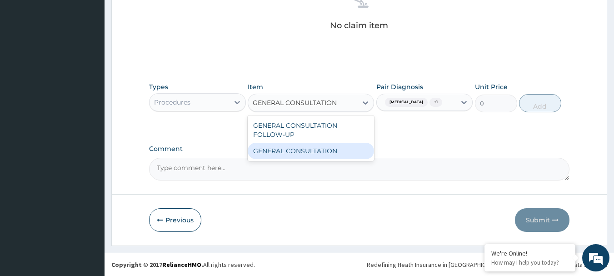
click at [300, 148] on div "GENERAL CONSULTATION" at bounding box center [311, 151] width 126 height 16
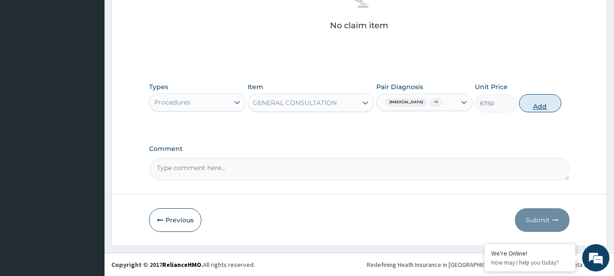
click at [542, 102] on button "Add" at bounding box center [540, 103] width 42 height 18
type input "0"
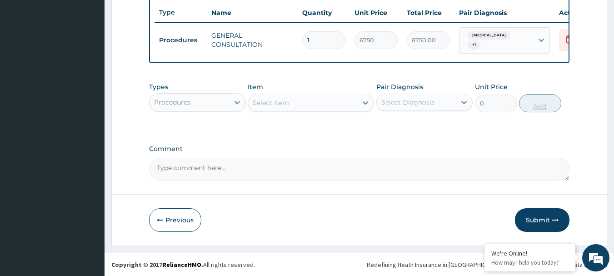
scroll to position [343, 0]
click at [224, 98] on div "Procedures" at bounding box center [189, 102] width 80 height 15
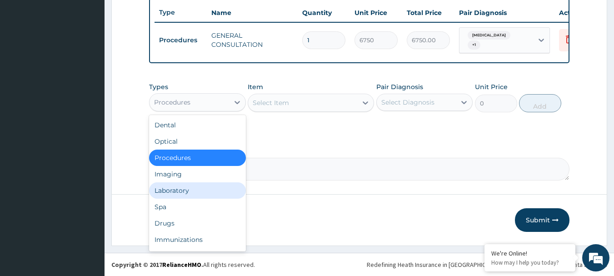
click at [183, 189] on div "Laboratory" at bounding box center [197, 190] width 97 height 16
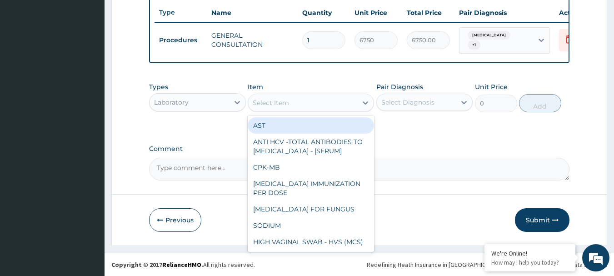
click at [339, 101] on div "Select Item" at bounding box center [302, 102] width 109 height 15
paste input "FBC - (FULL BLOOD COUNT WITH PLATELET AND RED INDICES)"
type input "FBC - (FULL BLOOD COUNT WITH PLATELET AND RED INDICES)"
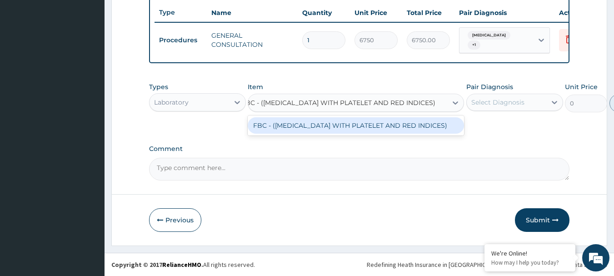
click at [334, 123] on div "FBC - (FULL BLOOD COUNT WITH PLATELET AND RED INDICES)" at bounding box center [356, 125] width 216 height 16
type input "5400"
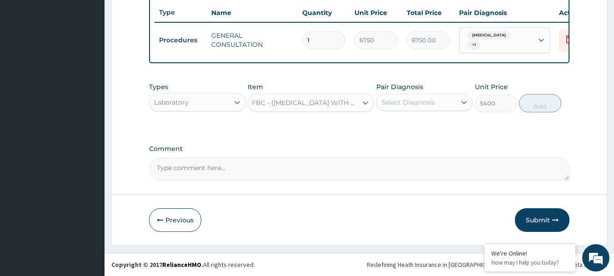
click at [426, 103] on div "Select Diagnosis" at bounding box center [407, 102] width 53 height 9
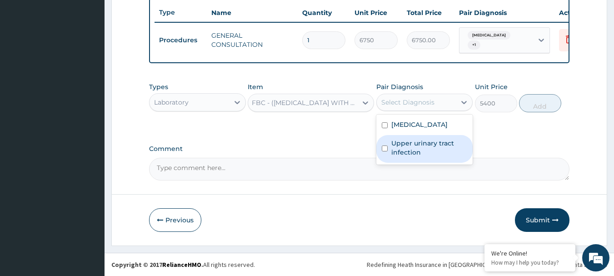
click at [409, 136] on div "Upper urinary tract infection" at bounding box center [424, 149] width 97 height 28
checkbox input "true"
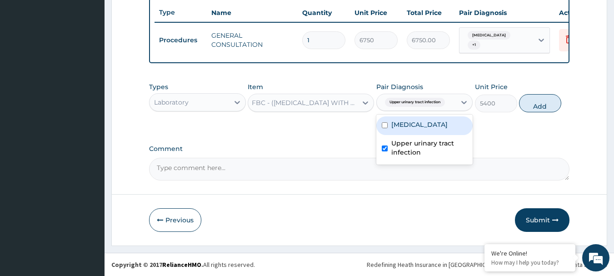
click at [411, 122] on label "Malaria" at bounding box center [419, 124] width 56 height 9
checkbox input "true"
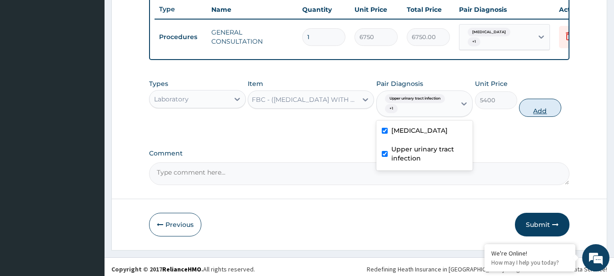
click at [543, 112] on button "Add" at bounding box center [540, 108] width 42 height 18
type input "0"
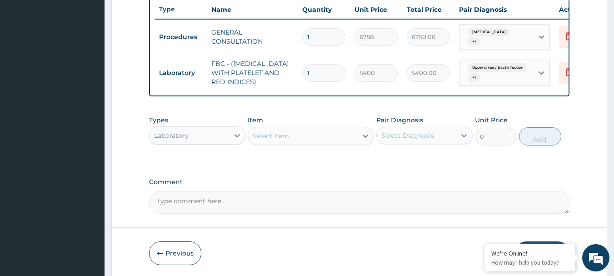
scroll to position [0, 0]
click at [432, 140] on div "Select Diagnosis" at bounding box center [407, 135] width 53 height 9
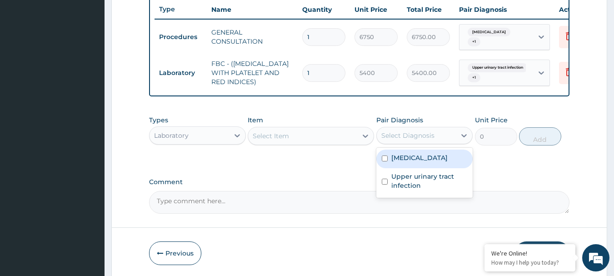
drag, startPoint x: 422, startPoint y: 160, endPoint x: 413, endPoint y: 180, distance: 21.2
click at [421, 160] on div "Malaria" at bounding box center [424, 158] width 97 height 19
checkbox input "true"
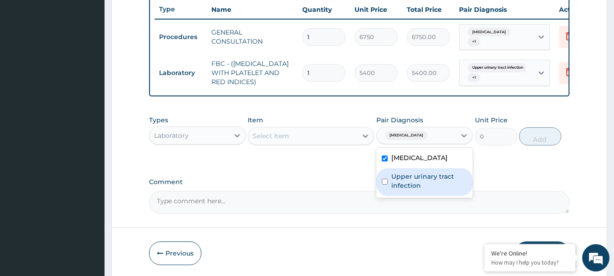
click at [413, 180] on label "Upper urinary tract infection" at bounding box center [429, 181] width 76 height 18
checkbox input "true"
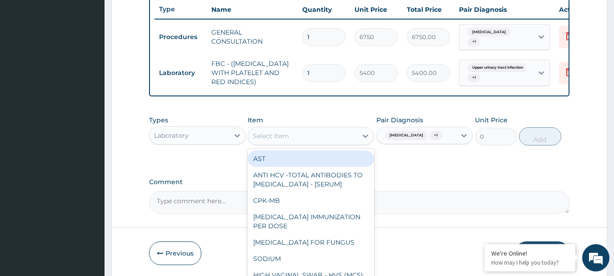
click at [309, 140] on div "Select Item" at bounding box center [302, 136] width 109 height 15
paste input "MALARIA PARASITE MICROSCOPY"
type input "MALARIA PARASITE MICROSCOPY"
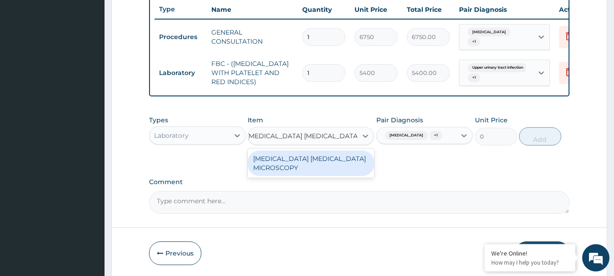
click at [306, 161] on div "MALARIA PARASITE MICROSCOPY" at bounding box center [311, 162] width 126 height 25
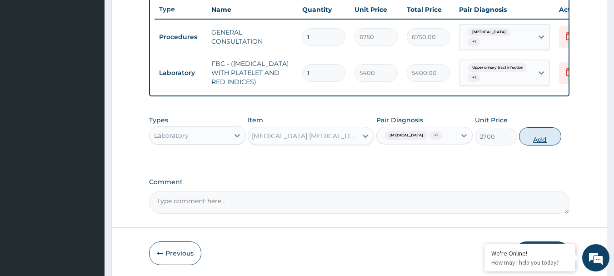
click at [544, 142] on button "Add" at bounding box center [540, 136] width 42 height 18
type input "0"
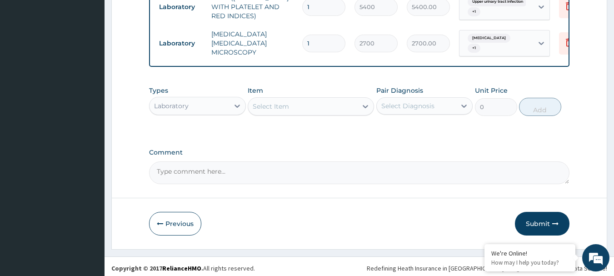
scroll to position [411, 0]
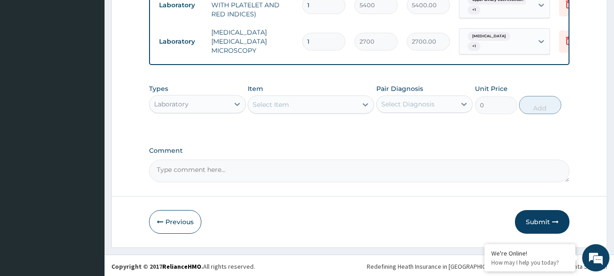
click at [426, 100] on div "Select Diagnosis" at bounding box center [407, 104] width 53 height 9
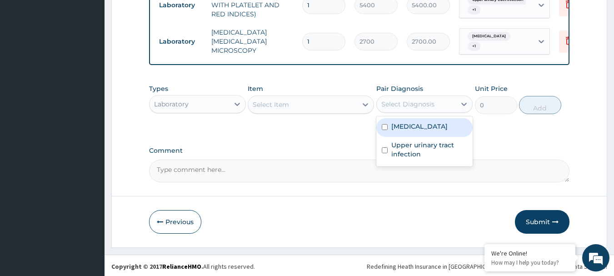
click at [422, 119] on div "Malaria" at bounding box center [424, 127] width 97 height 19
checkbox input "true"
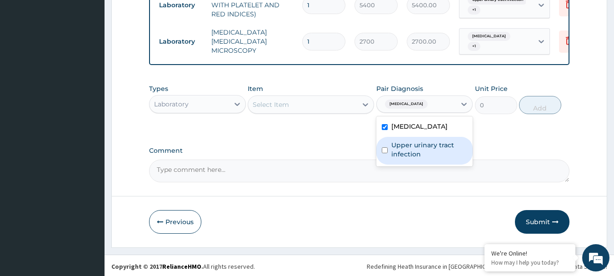
click at [415, 140] on label "Upper urinary tract infection" at bounding box center [429, 149] width 76 height 18
checkbox input "true"
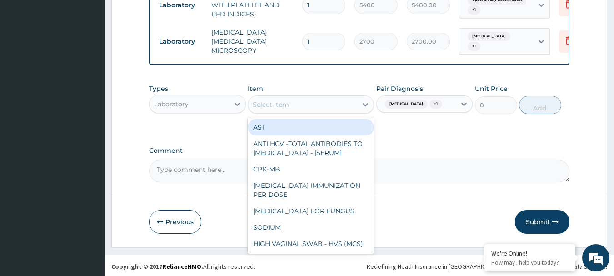
click at [273, 101] on div "Select Item" at bounding box center [271, 104] width 36 height 9
paste input "URINE - MCS"
type input "URINE - MCS"
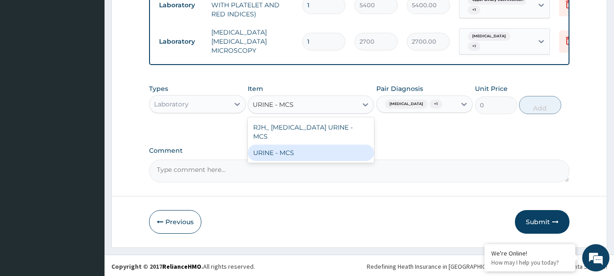
click at [263, 144] on div "URINE - MCS" at bounding box center [311, 152] width 126 height 16
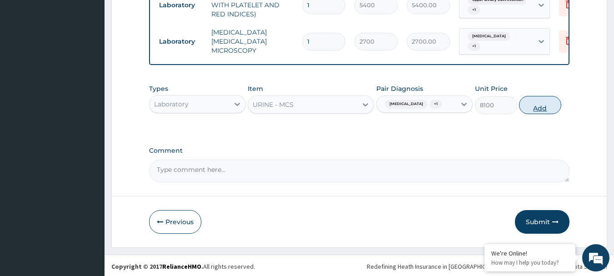
click at [532, 104] on button "Add" at bounding box center [540, 105] width 42 height 18
type input "0"
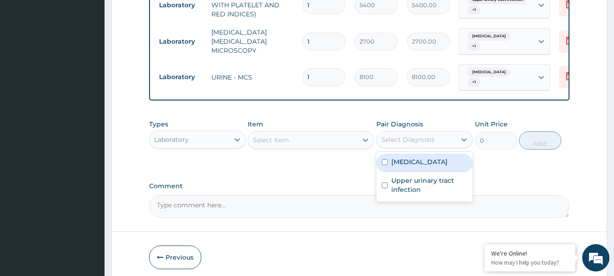
click at [449, 136] on div "Select Diagnosis" at bounding box center [417, 139] width 80 height 15
click at [428, 156] on div "Malaria" at bounding box center [424, 163] width 97 height 19
checkbox input "true"
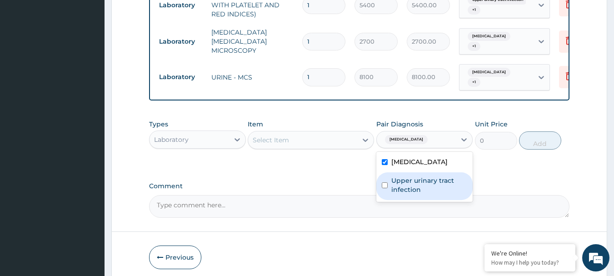
click at [425, 176] on label "Upper urinary tract infection" at bounding box center [429, 185] width 76 height 18
checkbox input "true"
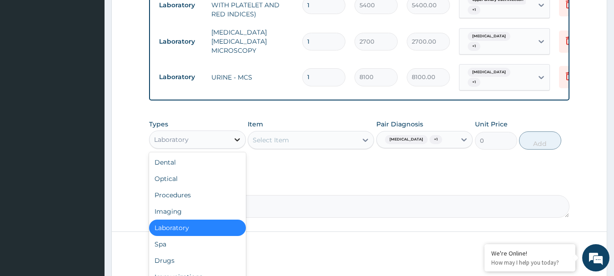
click at [231, 132] on div at bounding box center [237, 139] width 16 height 16
click at [168, 254] on div "Drugs" at bounding box center [197, 260] width 97 height 16
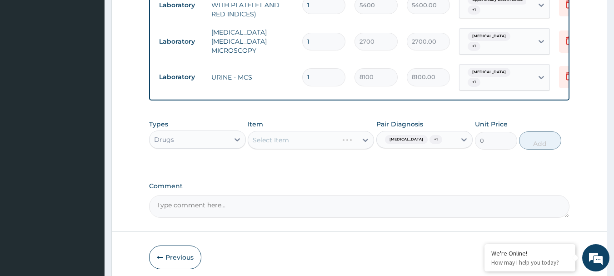
click at [299, 137] on div "Select Item" at bounding box center [311, 140] width 126 height 18
click at [303, 134] on div "Select Item" at bounding box center [311, 140] width 126 height 18
click at [313, 131] on div "Select Item" at bounding box center [311, 140] width 126 height 18
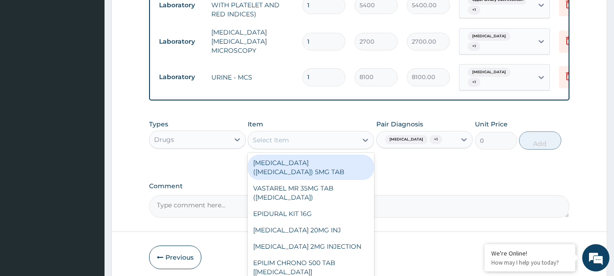
click at [329, 133] on div "Select Item" at bounding box center [302, 140] width 109 height 15
paste input "oldNEEDLE & SYRINGE 5ML"
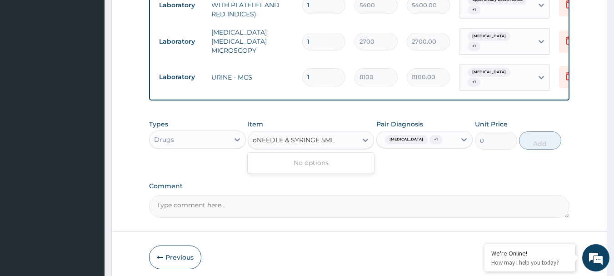
type input "NEEDLE & SYRINGE 5ML"
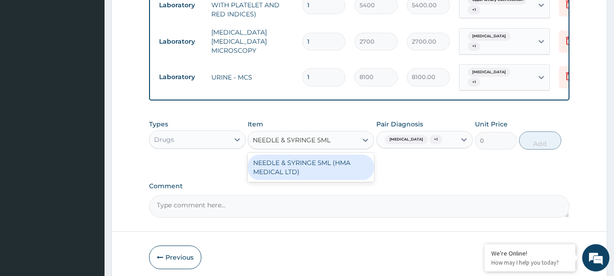
click at [304, 167] on div "NEEDLE & SYRINGE 5ML (HMA MEDICAL LTD)" at bounding box center [311, 166] width 126 height 25
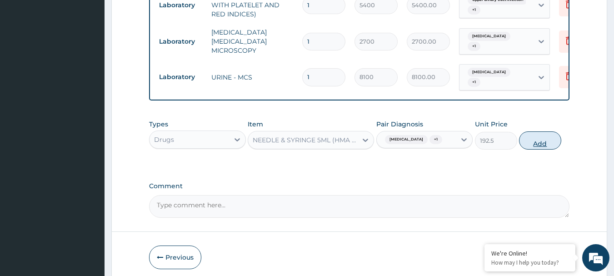
click at [539, 132] on button "Add" at bounding box center [540, 140] width 42 height 18
type input "0"
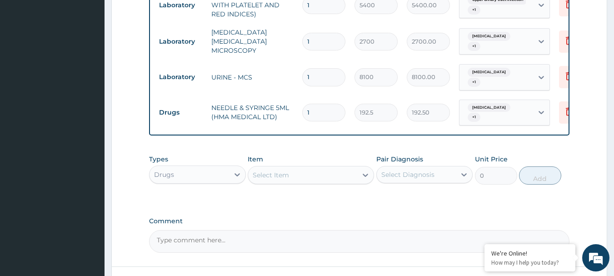
click at [324, 104] on input "1" at bounding box center [323, 113] width 43 height 18
type input "0.00"
type input "2"
type input "385.00"
type input "2"
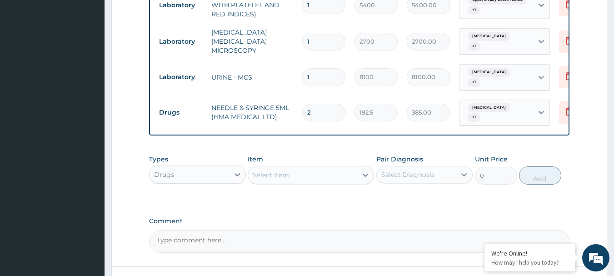
click at [440, 167] on div "Select Diagnosis" at bounding box center [417, 174] width 80 height 15
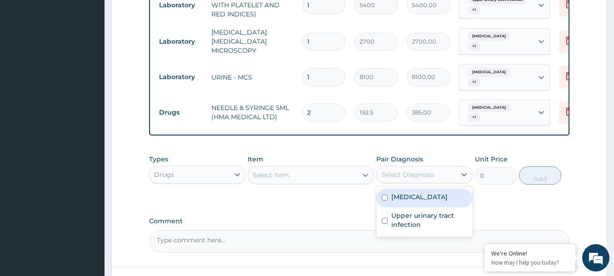
click at [423, 189] on div "Malaria" at bounding box center [424, 198] width 97 height 19
checkbox input "true"
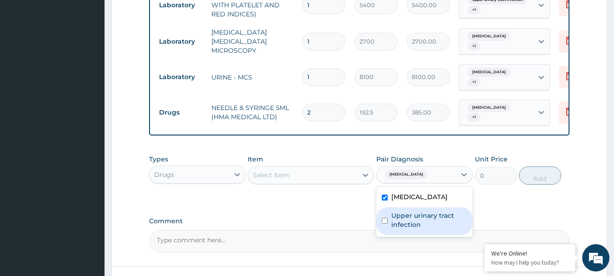
click at [419, 212] on label "Upper urinary tract infection" at bounding box center [429, 220] width 76 height 18
checkbox input "true"
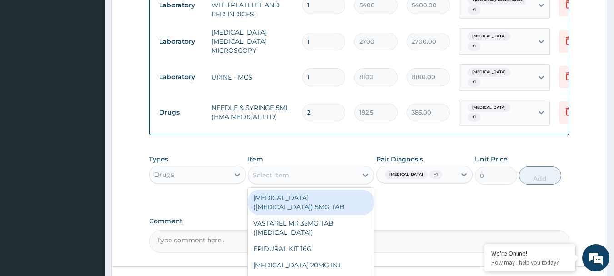
click at [298, 168] on div "Select Item" at bounding box center [302, 175] width 109 height 15
paste input "oldPARACETAMOL INJECTION 2ML AMP"
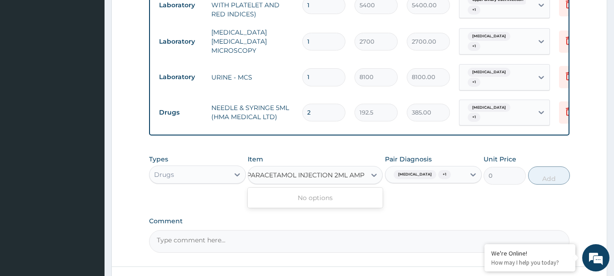
scroll to position [0, 8]
type input "[MEDICAL_DATA] INJECTION 2ML AMP"
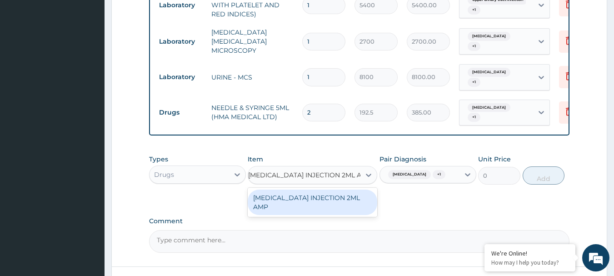
click at [297, 189] on div "[MEDICAL_DATA] INJECTION 2ML AMP" at bounding box center [312, 201] width 129 height 25
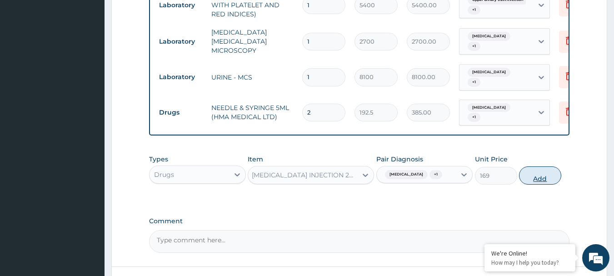
click at [551, 166] on button "Add" at bounding box center [540, 175] width 42 height 18
type input "0"
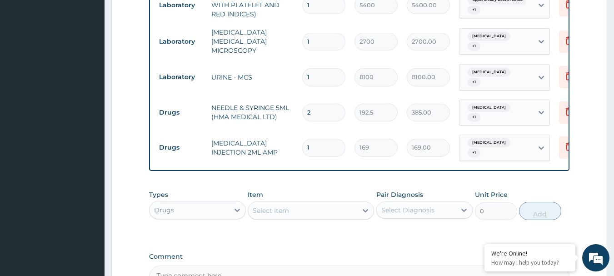
scroll to position [0, 0]
click at [317, 139] on input "1" at bounding box center [323, 148] width 43 height 18
type input "0.00"
type input "2"
type input "338.00"
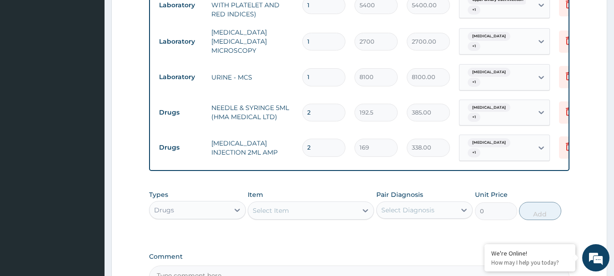
type input "2"
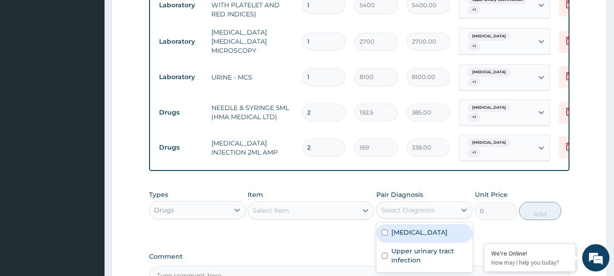
click at [433, 205] on div "Select Diagnosis" at bounding box center [407, 209] width 53 height 9
click at [415, 224] on div "Malaria" at bounding box center [424, 233] width 97 height 19
checkbox input "true"
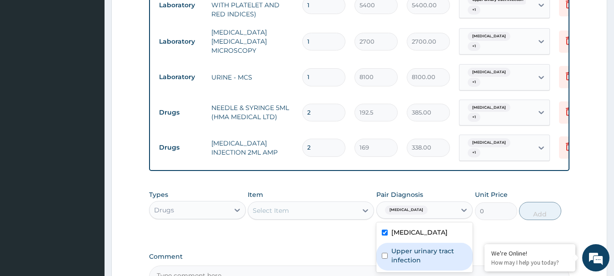
click at [408, 246] on label "Upper urinary tract infection" at bounding box center [429, 255] width 76 height 18
checkbox input "true"
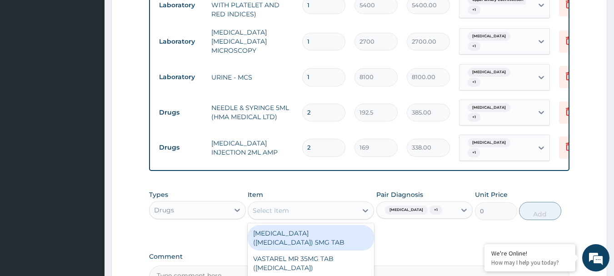
click at [321, 203] on div "Select Item" at bounding box center [302, 210] width 109 height 15
paste input "oldARTEETHER 150MG INJ"
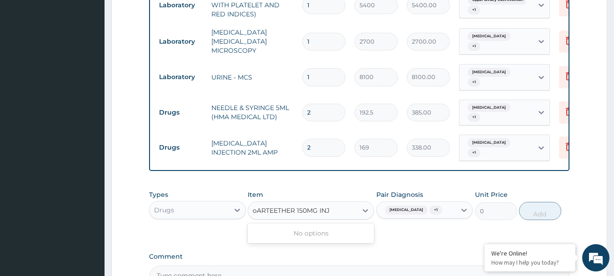
type input "ARTEETHER 150MG INJ"
click at [321, 225] on div "ARTEETHER 150MG INJ" at bounding box center [311, 233] width 126 height 16
click at [550, 204] on button "Add" at bounding box center [540, 211] width 42 height 18
type input "0"
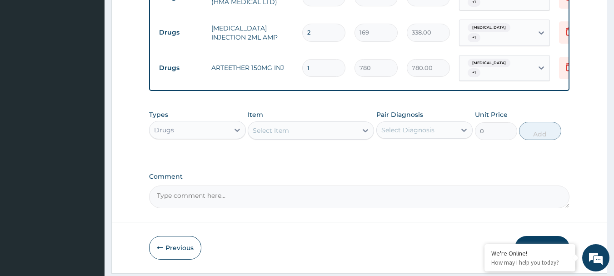
scroll to position [536, 0]
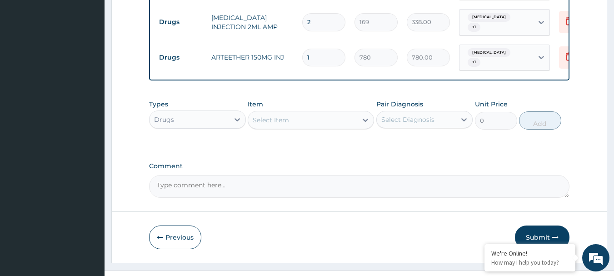
click at [225, 175] on textarea "Comment" at bounding box center [359, 186] width 421 height 23
paste textarea "PA/541E0B"
type textarea "PA/541E0B"
click at [525, 225] on button "Submit" at bounding box center [542, 237] width 55 height 24
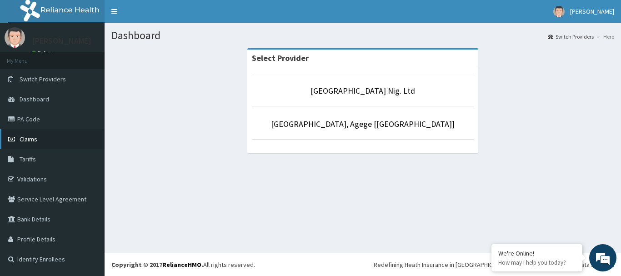
click at [37, 139] on link "Claims" at bounding box center [52, 139] width 105 height 20
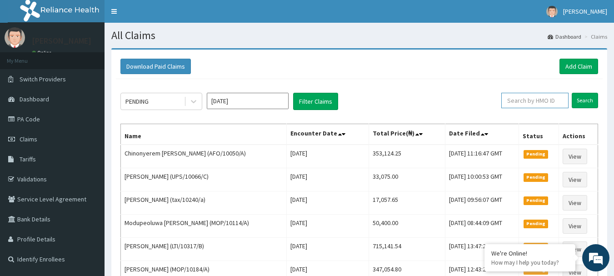
click at [540, 101] on input "text" at bounding box center [534, 100] width 67 height 15
paste input "IEP/10692/C"
type input "IEP/10692/C"
click at [587, 99] on input "Search" at bounding box center [585, 100] width 26 height 15
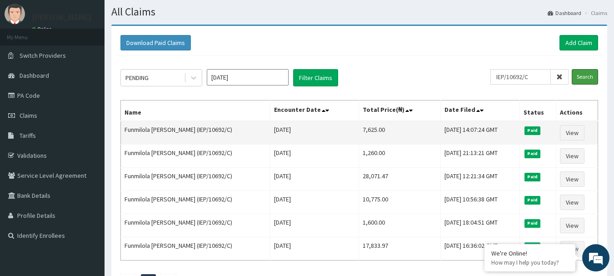
scroll to position [45, 0]
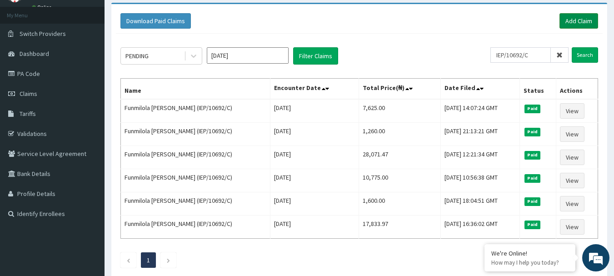
click at [578, 20] on link "Add Claim" at bounding box center [578, 20] width 39 height 15
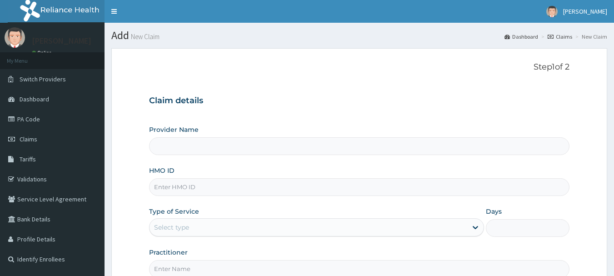
type input "[GEOGRAPHIC_DATA] Nig. Ltd"
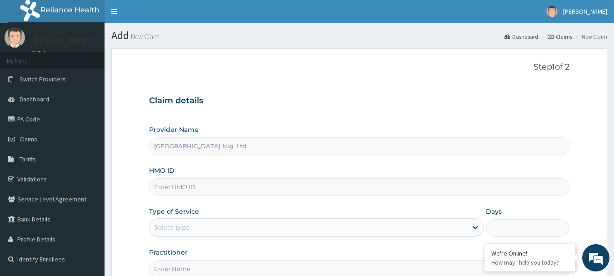
click at [239, 185] on input "HMO ID" at bounding box center [359, 187] width 421 height 18
paste input "IEP/10692/C"
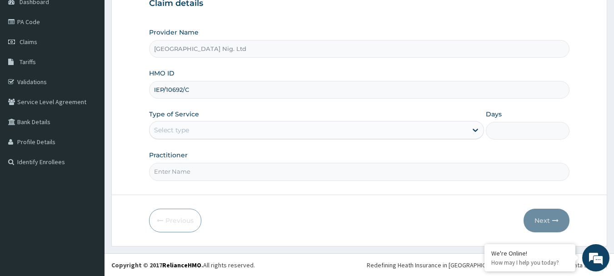
scroll to position [98, 0]
type input "IEP/10692/C"
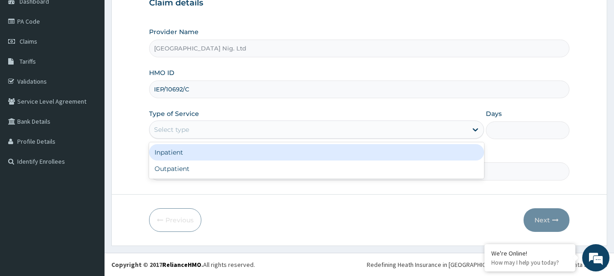
click at [448, 129] on div "Select type" at bounding box center [308, 129] width 318 height 15
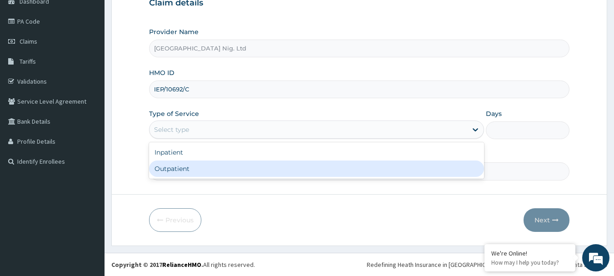
click at [221, 169] on div "Outpatient" at bounding box center [316, 168] width 335 height 16
type input "1"
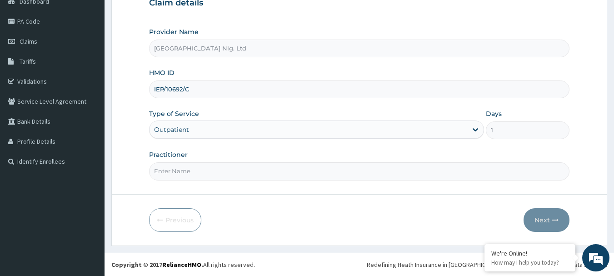
click at [199, 175] on input "Practitioner" at bounding box center [359, 171] width 421 height 18
paste input "[PERSON_NAME] Etokudo"
type input "[PERSON_NAME] Etokudo"
click at [539, 220] on button "Next" at bounding box center [546, 220] width 46 height 24
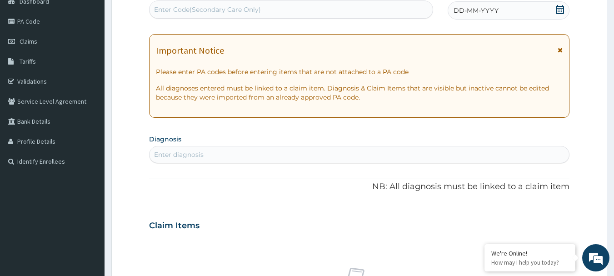
click at [558, 10] on icon at bounding box center [560, 9] width 8 height 9
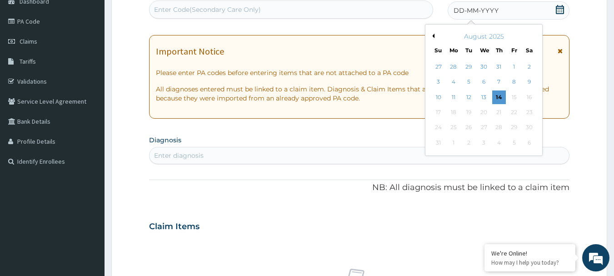
click at [433, 34] on button "Previous Month" at bounding box center [432, 36] width 5 height 5
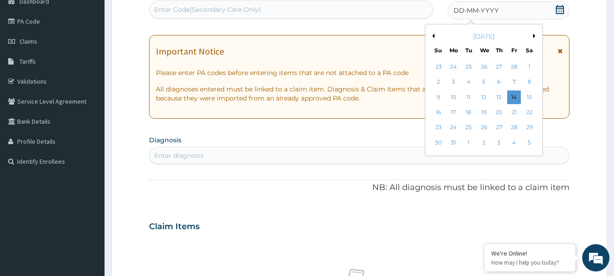
click at [433, 34] on button "Previous Month" at bounding box center [432, 36] width 5 height 5
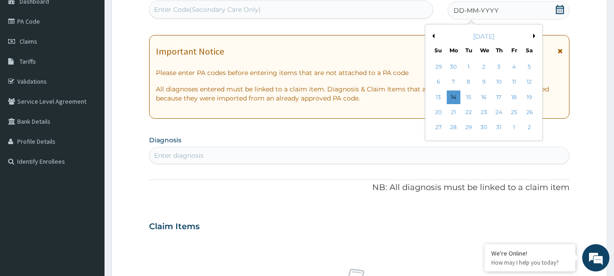
click at [433, 34] on button "Previous Month" at bounding box center [432, 36] width 5 height 5
click at [499, 65] on div "1" at bounding box center [499, 67] width 14 height 14
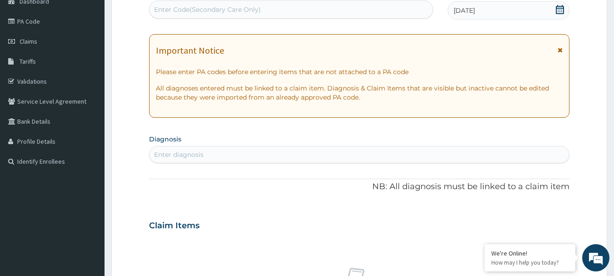
click at [254, 158] on div "Enter diagnosis" at bounding box center [359, 154] width 420 height 15
click at [205, 14] on div "Enter Code(Secondary Care Only)" at bounding box center [207, 9] width 107 height 9
paste input "PA/7FE524"
type input "PA/7FE524"
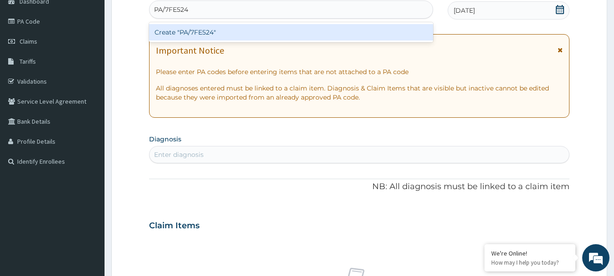
click at [201, 37] on div "Create "PA/7FE524"" at bounding box center [291, 32] width 284 height 16
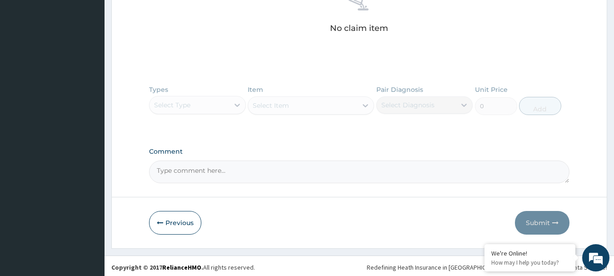
scroll to position [385, 0]
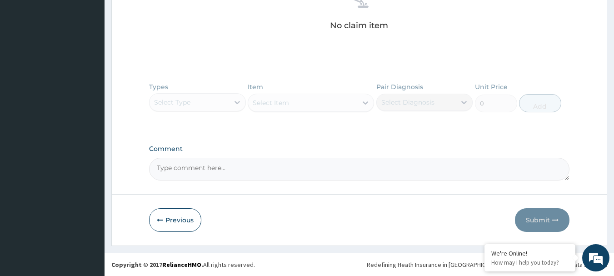
click at [229, 171] on textarea "Comment" at bounding box center [359, 169] width 421 height 23
paste textarea "PA/7FE524"
click at [213, 165] on textarea "PA/7FE524" at bounding box center [359, 169] width 421 height 23
paste textarea "PA/FA29F1"
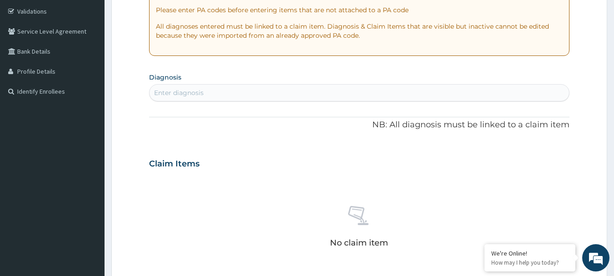
scroll to position [158, 0]
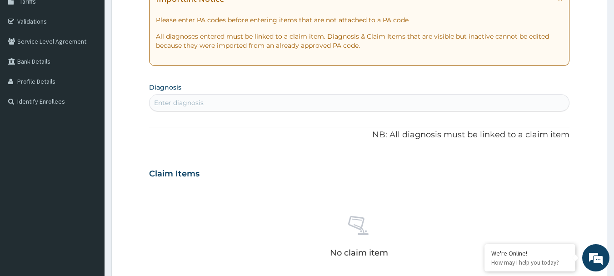
type textarea "PA/7FE524, PA/FA29F1"
click at [189, 101] on div "Enter diagnosis" at bounding box center [179, 102] width 50 height 9
type input "[MEDICAL_DATA]"
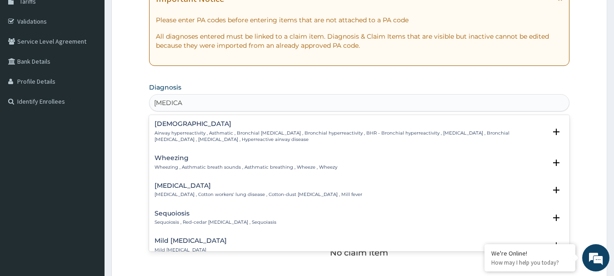
click at [160, 125] on h4 "[DEMOGRAPHIC_DATA]" at bounding box center [350, 123] width 392 height 7
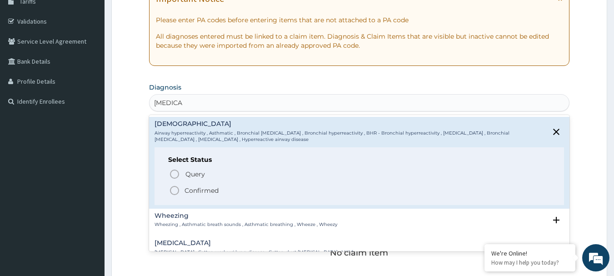
click at [182, 186] on span "Confirmed" at bounding box center [360, 190] width 382 height 11
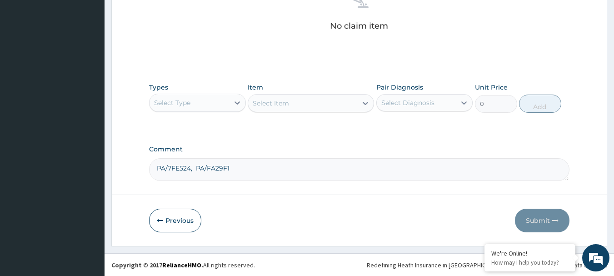
scroll to position [388, 0]
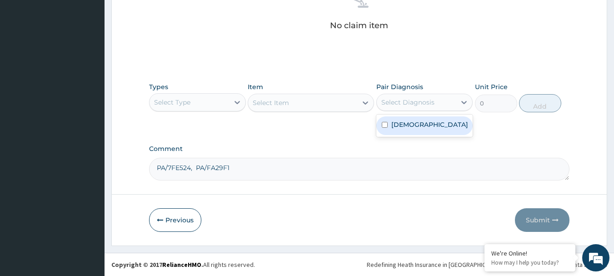
click at [438, 104] on div "Select Diagnosis" at bounding box center [417, 102] width 80 height 15
click at [421, 126] on div "[DEMOGRAPHIC_DATA]" at bounding box center [424, 125] width 97 height 19
checkbox input "true"
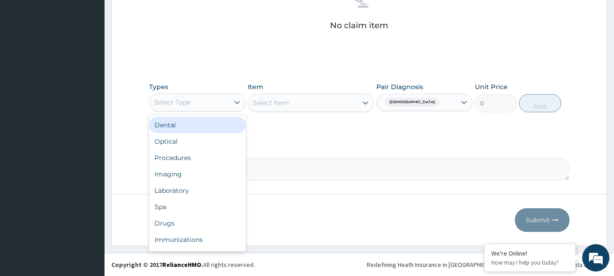
click at [209, 101] on div "Select Type" at bounding box center [189, 102] width 80 height 15
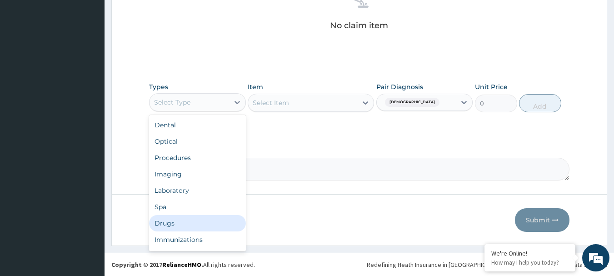
click at [178, 227] on div "Drugs" at bounding box center [197, 223] width 97 height 16
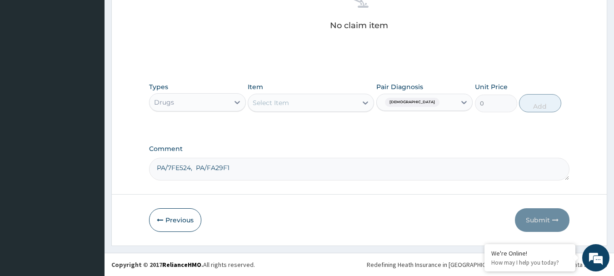
click at [306, 98] on div "Select Item" at bounding box center [302, 102] width 109 height 15
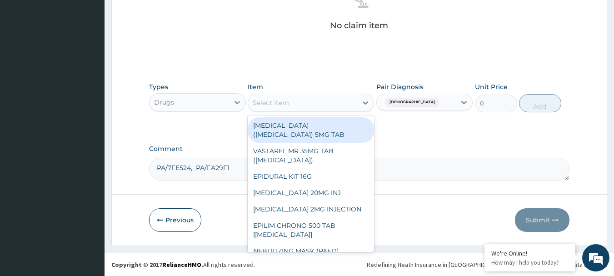
paste input "oldHYDROCORTISONE 100MG INJ"
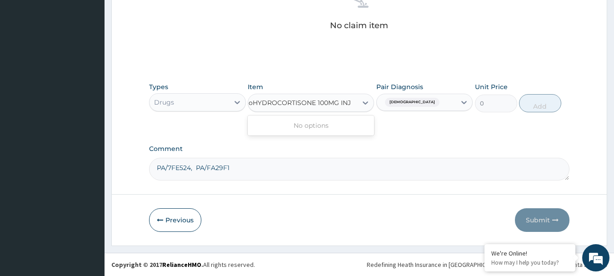
scroll to position [0, 3]
type input "HYDROCORTISONE 100MG INJ"
click at [306, 123] on div "HYDROCORTISONE 100MG INJ" at bounding box center [311, 125] width 126 height 16
click at [541, 106] on button "Add" at bounding box center [540, 103] width 42 height 18
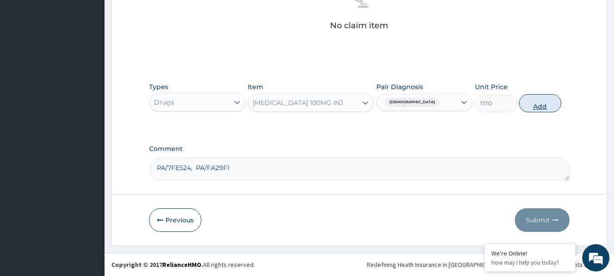
type input "0"
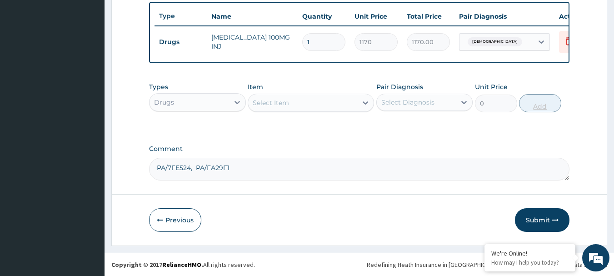
scroll to position [351, 0]
click at [315, 35] on input "1" at bounding box center [323, 42] width 43 height 18
type input "0.00"
type input "2"
type input "2340.00"
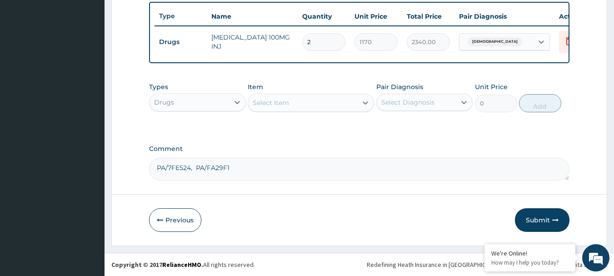
type input "2"
click at [440, 98] on div "Select Diagnosis" at bounding box center [417, 102] width 80 height 15
click at [423, 120] on div "Types Drugs Item Select Item Pair Diagnosis Select Diagnosis Unit Price 0 Add" at bounding box center [359, 104] width 421 height 53
click at [434, 102] on div "Select Diagnosis" at bounding box center [417, 102] width 80 height 15
click at [413, 128] on label "Asthma" at bounding box center [429, 124] width 77 height 9
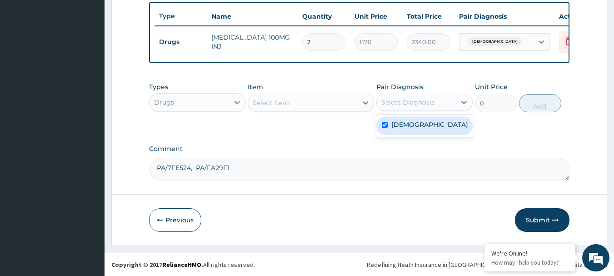
checkbox input "true"
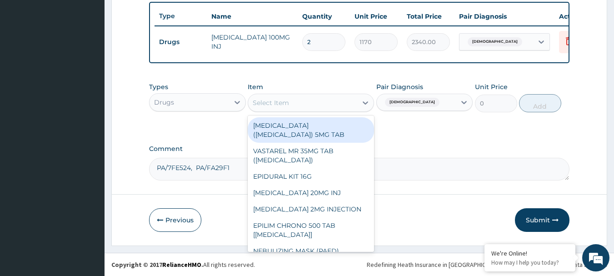
click at [335, 107] on div "Select Item" at bounding box center [302, 102] width 109 height 15
paste input "oldSALBUTAMOL 5MG NEBULE"
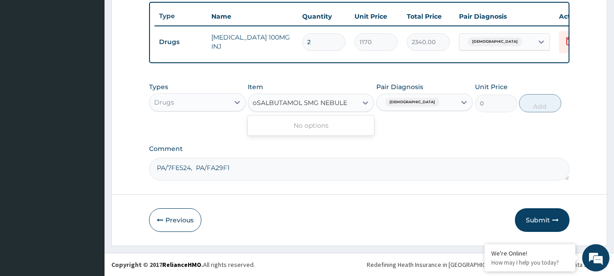
type input "SALBUTAMOL 5MG NEBULE"
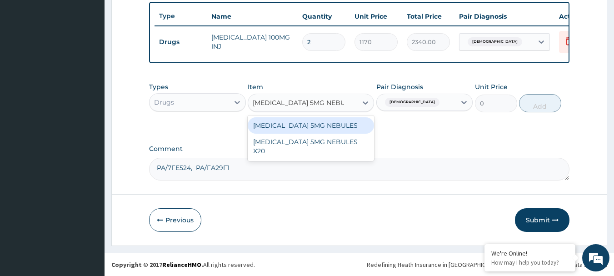
click at [334, 127] on div "SALBUTAMOL 5MG NEBULES" at bounding box center [311, 125] width 126 height 16
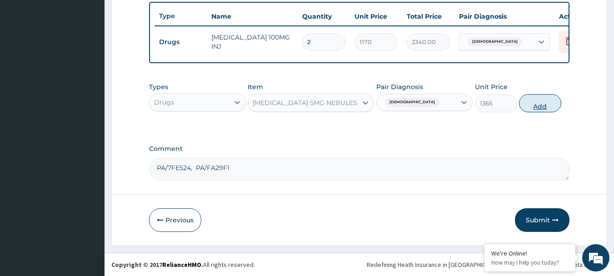
click at [537, 105] on button "Add" at bounding box center [540, 103] width 42 height 18
type input "0"
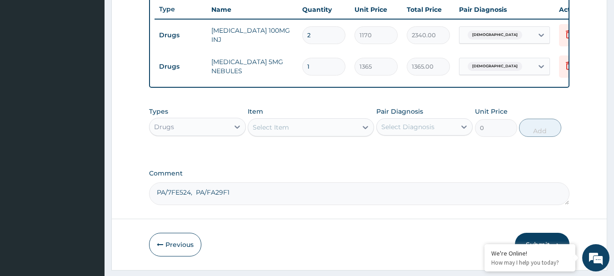
click at [321, 65] on input "1" at bounding box center [323, 67] width 43 height 18
type input "0.00"
type input "2"
type input "2730.00"
type input "2"
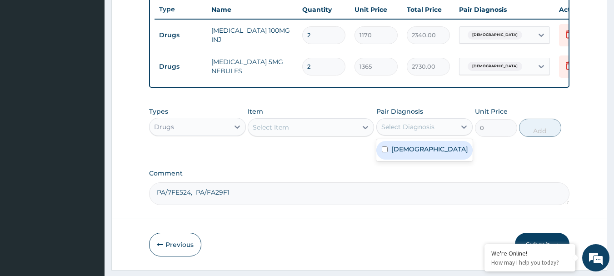
click at [433, 132] on div "Select Diagnosis" at bounding box center [417, 126] width 80 height 15
click at [412, 152] on label "Asthma" at bounding box center [429, 148] width 77 height 9
checkbox input "true"
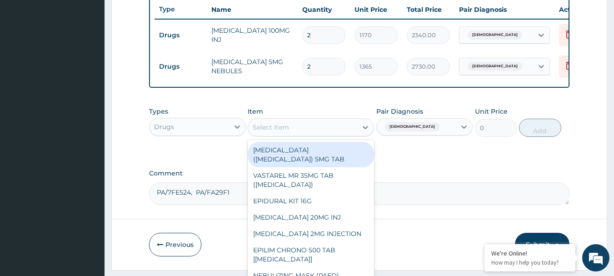
click at [304, 129] on div "Select Item" at bounding box center [302, 127] width 109 height 15
paste input "oldEMZOLYN COUGH ADULT SYR"
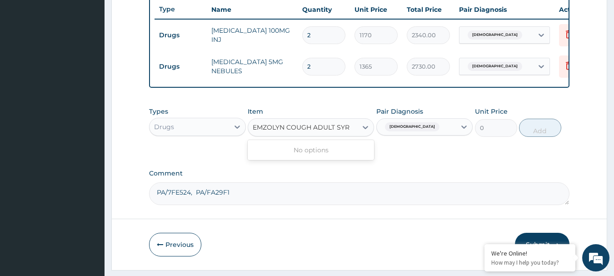
scroll to position [0, 0]
type input "COUGH ADULT SYR"
click at [333, 133] on div "Select Item" at bounding box center [302, 127] width 109 height 15
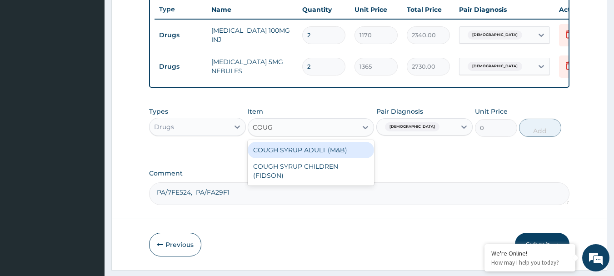
type input "COUGH"
click at [309, 158] on div "COUGH SYRUP ADULT (M&B)" at bounding box center [311, 150] width 126 height 16
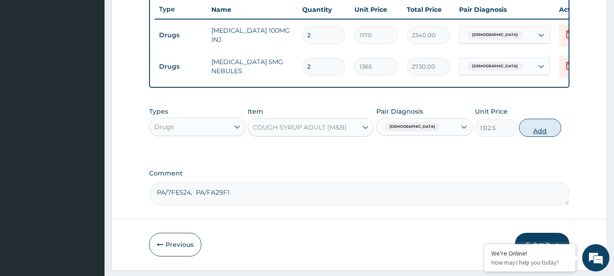
click at [536, 135] on button "Add" at bounding box center [540, 128] width 42 height 18
type input "0"
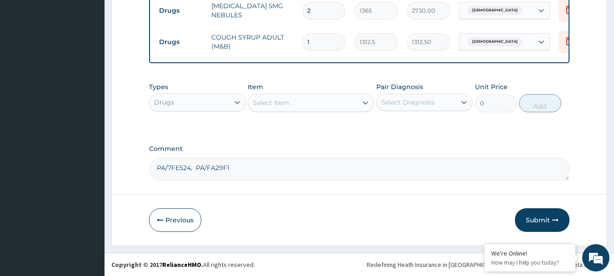
scroll to position [414, 0]
click at [435, 101] on div "Select Diagnosis" at bounding box center [417, 102] width 80 height 15
click at [414, 127] on label "Asthma" at bounding box center [429, 124] width 77 height 9
checkbox input "true"
click at [324, 105] on div "Select Item" at bounding box center [302, 102] width 109 height 15
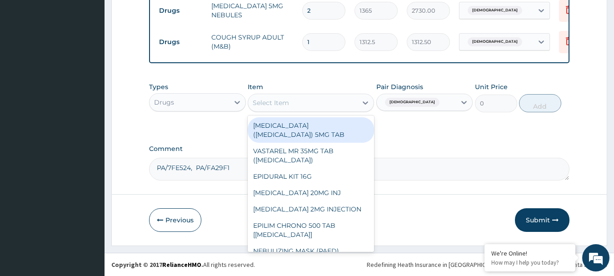
paste input "oldSALBUTAMOL 4MG TAB"
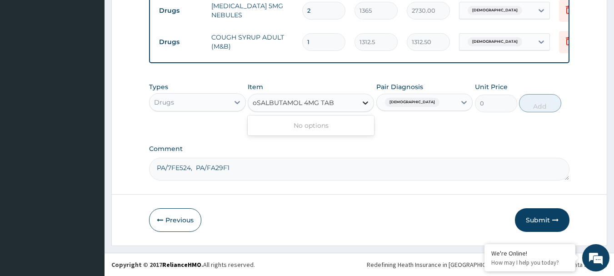
type input "SALBUTAMOL 4MG TAB"
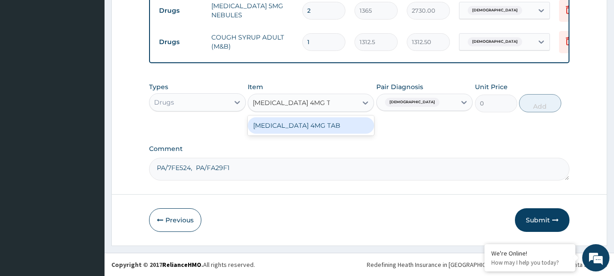
click at [331, 124] on div "SALBUTAMOL 4MG TAB" at bounding box center [311, 125] width 126 height 16
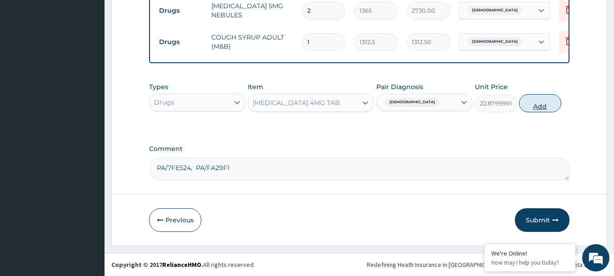
click at [539, 96] on button "Add" at bounding box center [540, 103] width 42 height 18
type input "0"
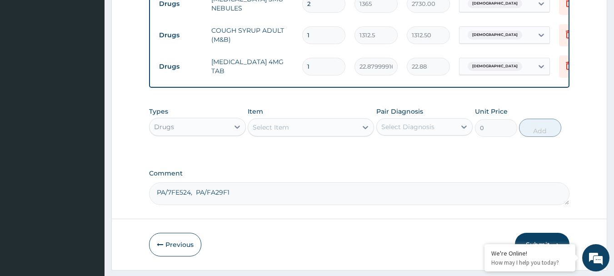
click at [334, 67] on input "1" at bounding box center [323, 67] width 43 height 18
type input "10"
type input "228.80"
type input "10"
click at [428, 129] on div "Select Diagnosis" at bounding box center [407, 126] width 53 height 9
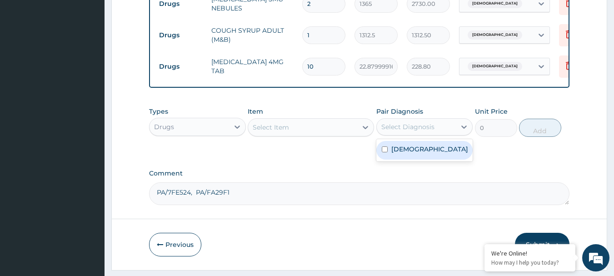
click at [413, 154] on label "Asthma" at bounding box center [429, 148] width 77 height 9
checkbox input "true"
click at [325, 131] on div "Select Item" at bounding box center [302, 127] width 109 height 15
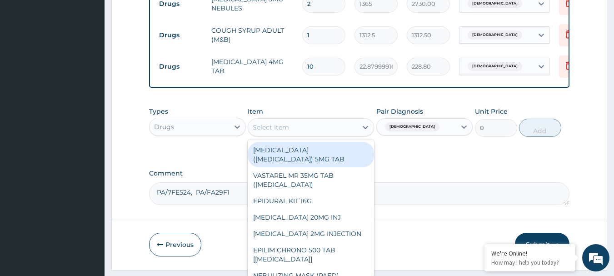
paste input "oldIPRATROPIUM BROMIDE 500MG NEBULES"
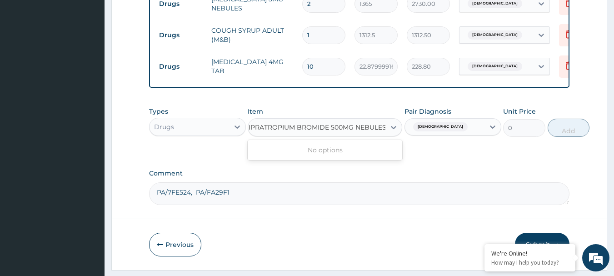
type input "IPRATROPIUM BROMIDE 500MG NEBULES"
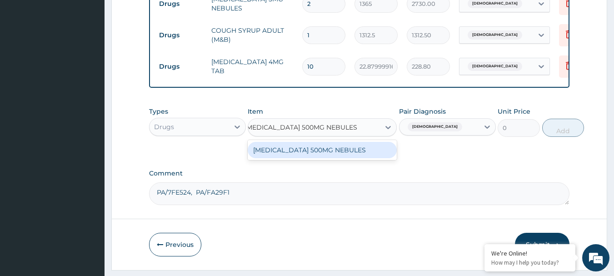
scroll to position [0, 5]
click at [352, 155] on div "IPRATROPIUM BROMIDE 500MG NEBULES" at bounding box center [322, 150] width 149 height 16
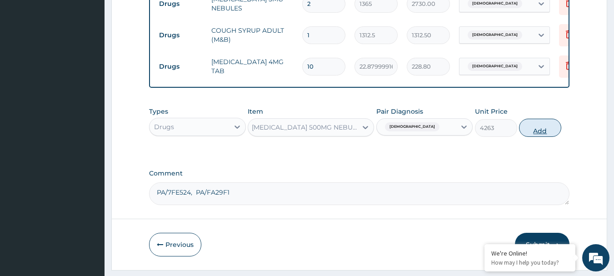
click at [545, 135] on button "Add" at bounding box center [540, 128] width 42 height 18
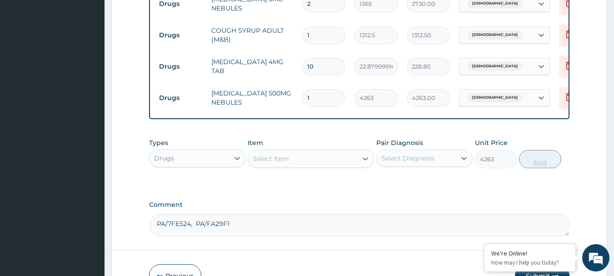
type input "0"
click at [313, 100] on input "1" at bounding box center [323, 98] width 43 height 18
type input "0.00"
type input "2"
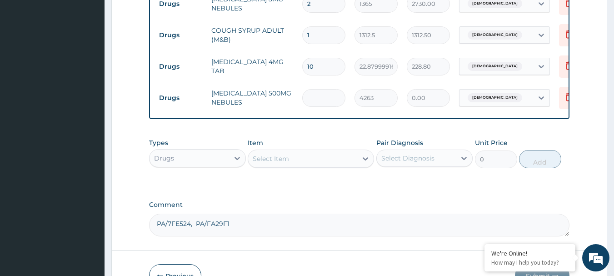
type input "8526.00"
type input "2"
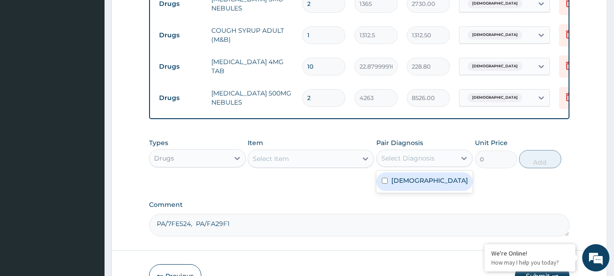
click at [450, 165] on div "Select Diagnosis" at bounding box center [417, 158] width 80 height 15
click at [429, 187] on div "Asthma" at bounding box center [424, 181] width 97 height 19
checkbox input "true"
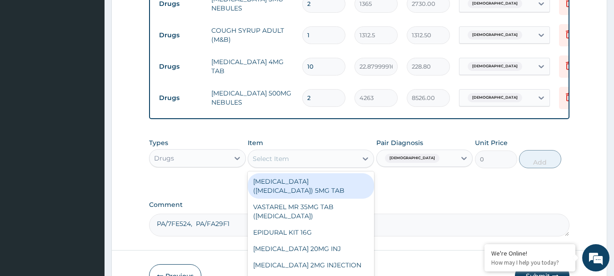
click at [324, 163] on div "Select Item" at bounding box center [302, 158] width 109 height 15
paste input "oldNEEDLE & SYRINGE 10ML"
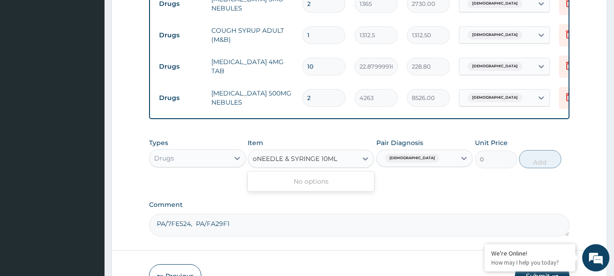
type input "NEEDLE & SYRINGE 10ML"
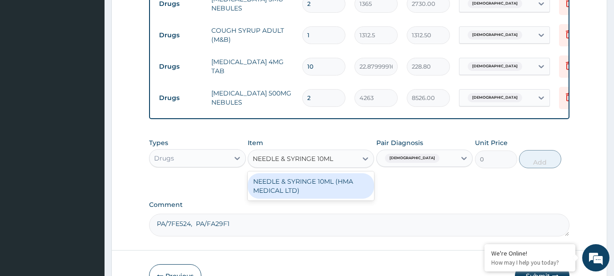
click at [344, 196] on div "NEEDLE & SYRINGE 10ML (HMA MEDICAL LTD)" at bounding box center [311, 185] width 126 height 25
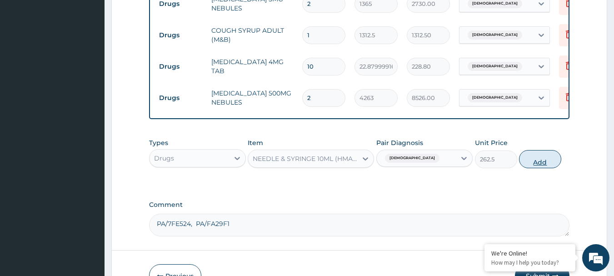
click at [548, 165] on button "Add" at bounding box center [540, 159] width 42 height 18
type input "0"
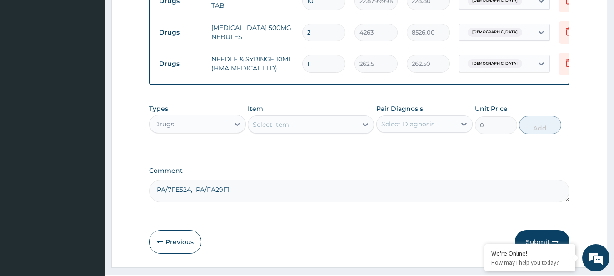
scroll to position [508, 0]
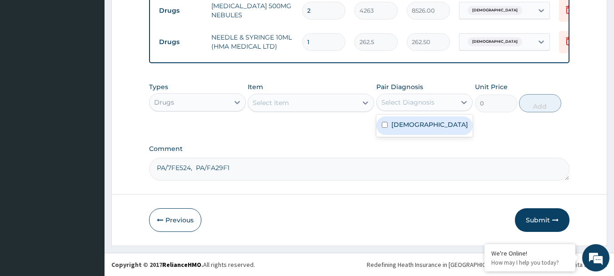
click at [436, 106] on div "Select Diagnosis" at bounding box center [417, 102] width 80 height 15
click at [426, 124] on div "Asthma" at bounding box center [424, 125] width 97 height 19
checkbox input "true"
click at [285, 101] on div "Select Item" at bounding box center [271, 102] width 36 height 9
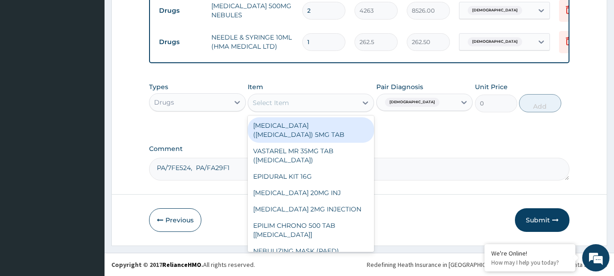
paste input "oldNEBULIZING MASK ADULT"
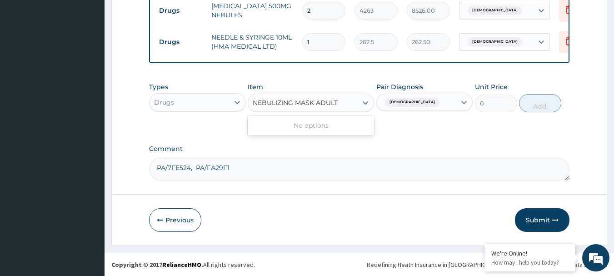
type input "NEBULIZING MASK ADULT"
click at [353, 160] on textarea "PA/7FE524, PA/FA29F1" at bounding box center [359, 169] width 421 height 23
click at [319, 103] on div "Select Item" at bounding box center [302, 102] width 109 height 15
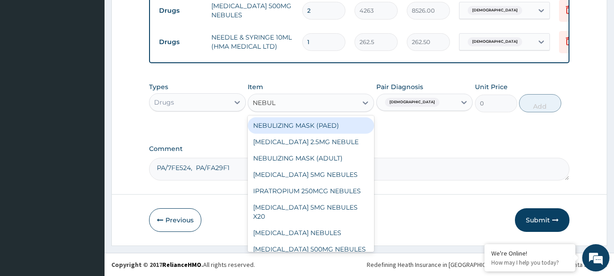
type input "NEBULI"
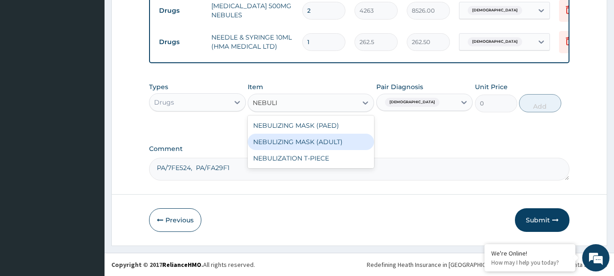
click at [319, 140] on div "NEBULIZING MASK (ADULT)" at bounding box center [311, 142] width 126 height 16
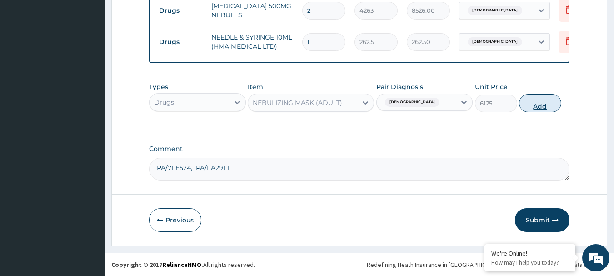
click at [546, 108] on button "Add" at bounding box center [540, 103] width 42 height 18
type input "0"
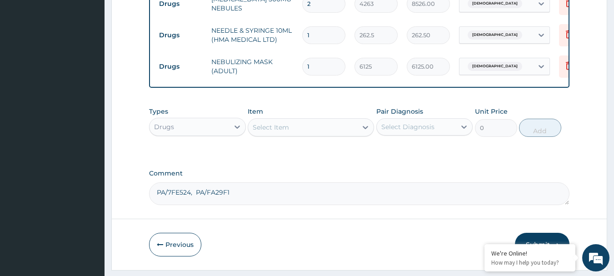
scroll to position [0, 0]
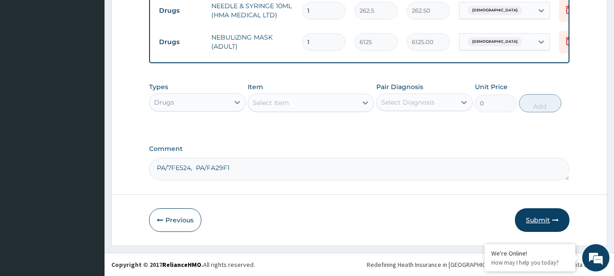
click at [527, 215] on button "Submit" at bounding box center [542, 220] width 55 height 24
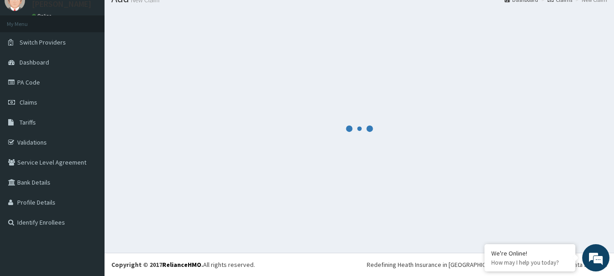
scroll to position [37, 0]
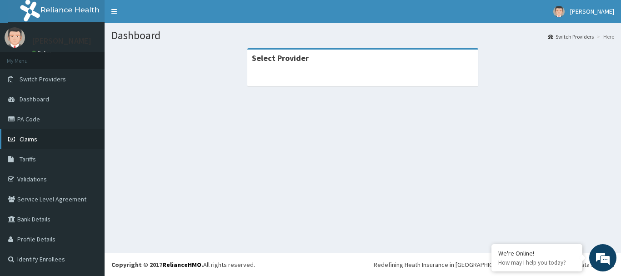
click at [37, 138] on link "Claims" at bounding box center [52, 139] width 105 height 20
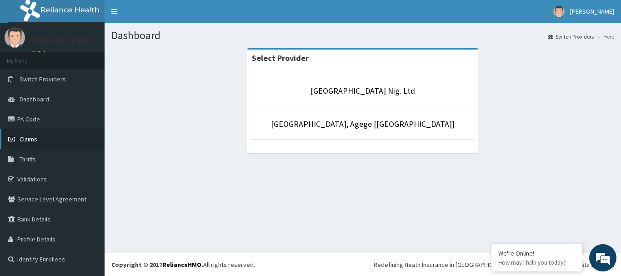
click at [25, 136] on span "Claims" at bounding box center [29, 139] width 18 height 8
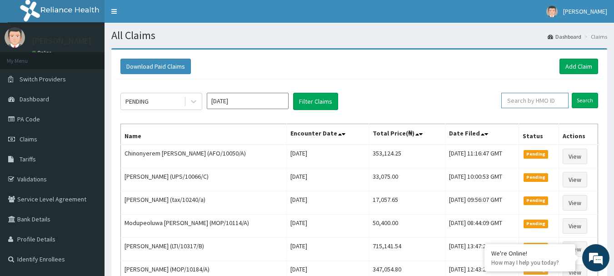
click at [550, 99] on input "text" at bounding box center [534, 100] width 67 height 15
paste input "MTX/10034/A"
type input "MTX/10034/A"
click at [589, 100] on input "Search" at bounding box center [585, 100] width 26 height 15
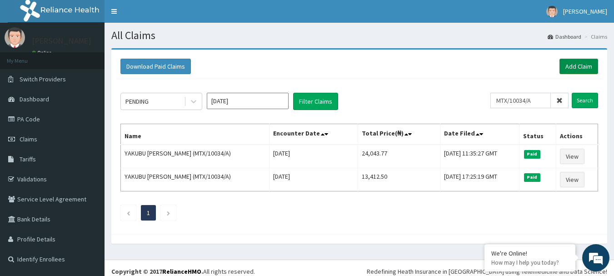
click at [584, 68] on link "Add Claim" at bounding box center [578, 66] width 39 height 15
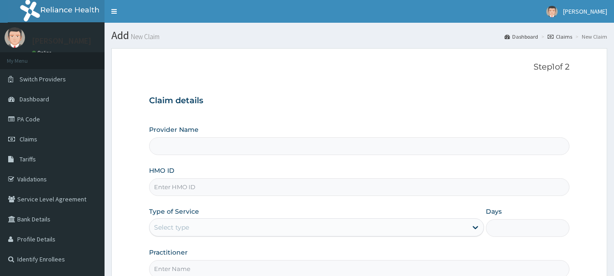
type input "R-Jolad Hospital Nig. Ltd"
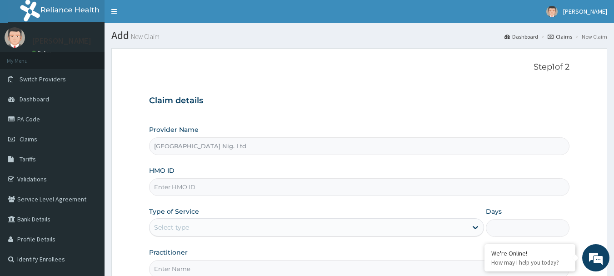
click at [214, 186] on input "HMO ID" at bounding box center [359, 187] width 421 height 18
paste input "MTX/10034/A"
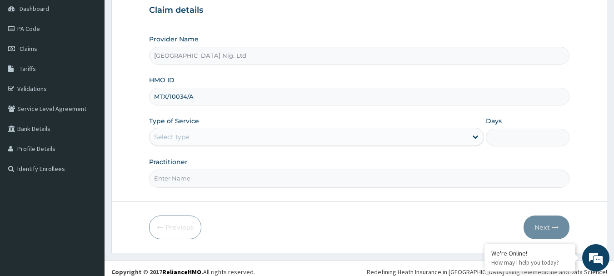
scroll to position [91, 0]
type input "MTX/10034/A"
click at [449, 136] on div "Select type" at bounding box center [308, 136] width 318 height 15
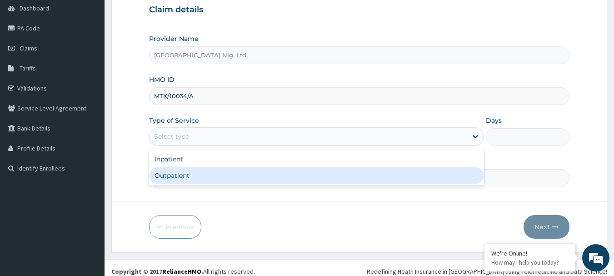
click at [299, 177] on div "Outpatient" at bounding box center [316, 175] width 335 height 16
type input "1"
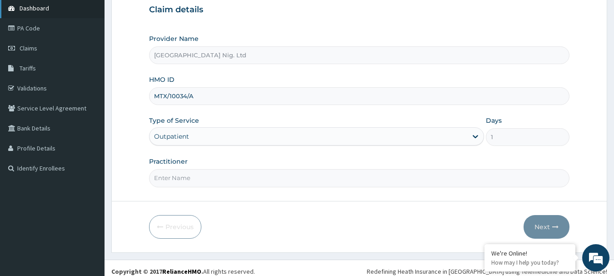
scroll to position [0, 0]
click at [204, 177] on input "Practitioner" at bounding box center [359, 178] width 421 height 18
paste input "Precious Olagbuyiro"
type input "DR Precious Olagbuyiro"
click at [547, 219] on button "Next" at bounding box center [546, 227] width 46 height 24
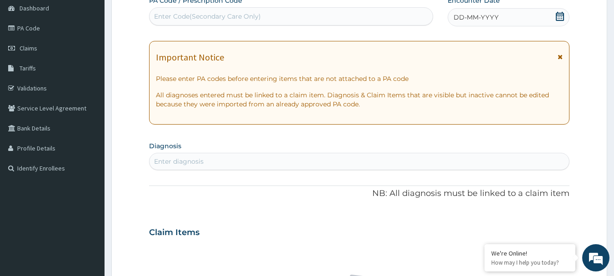
click at [558, 18] on icon at bounding box center [559, 16] width 9 height 9
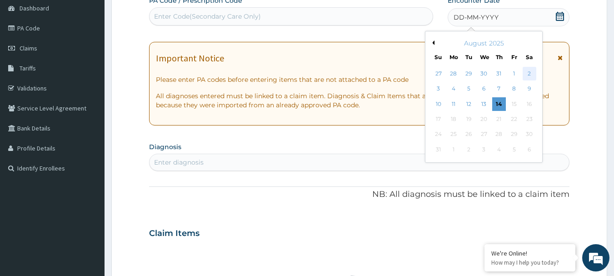
click at [526, 72] on div "2" at bounding box center [530, 74] width 14 height 14
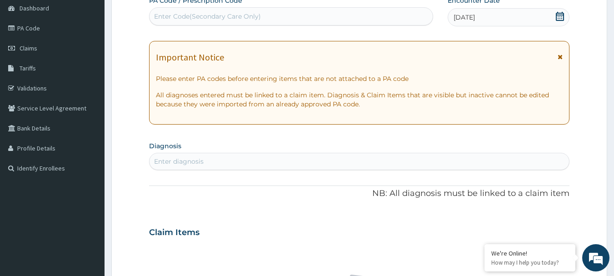
click at [204, 162] on div "Enter diagnosis" at bounding box center [359, 161] width 420 height 15
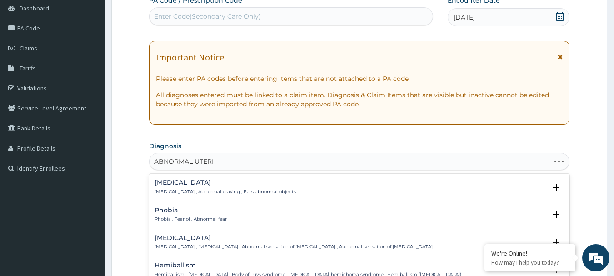
type input "ABNORMAL UTERIN"
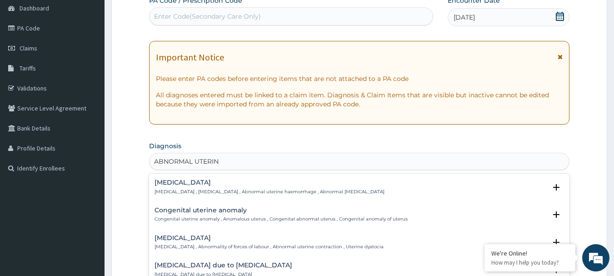
click at [174, 183] on h4 "Abnormal uterine bleeding" at bounding box center [269, 182] width 230 height 7
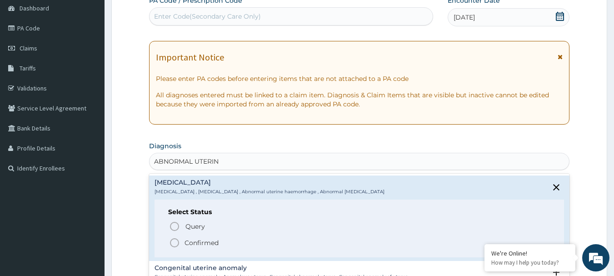
click at [202, 244] on p "Confirmed" at bounding box center [201, 242] width 34 height 9
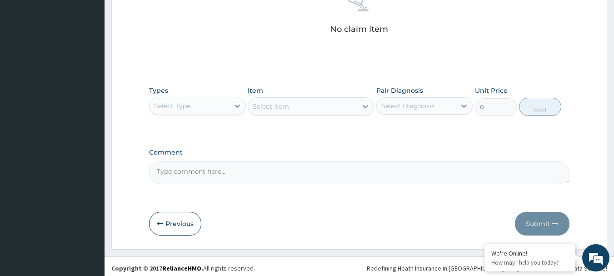
scroll to position [379, 0]
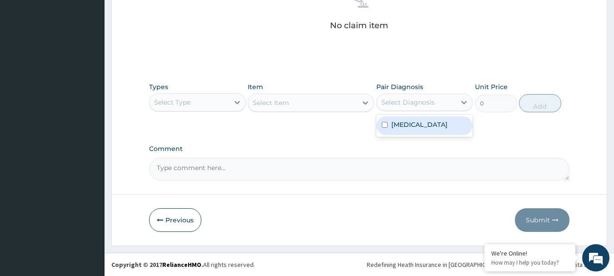
click at [452, 97] on div "Select Diagnosis" at bounding box center [417, 102] width 80 height 15
click at [424, 124] on label "Abnormal uterine bleeding" at bounding box center [419, 124] width 56 height 9
checkbox input "true"
click at [231, 100] on div at bounding box center [237, 102] width 16 height 16
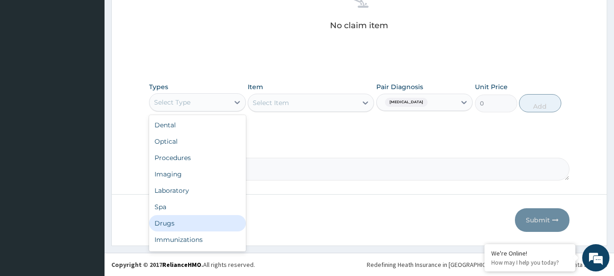
click at [187, 229] on div "Drugs" at bounding box center [197, 223] width 97 height 16
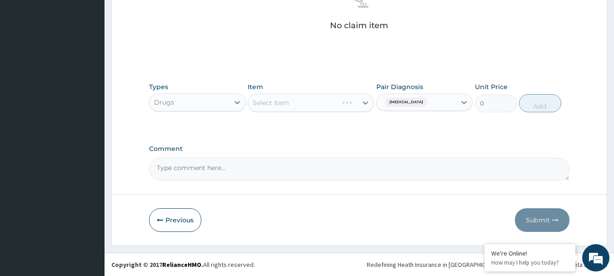
click at [331, 105] on div "Select Item" at bounding box center [311, 103] width 126 height 18
click at [317, 104] on div "Select Item" at bounding box center [311, 103] width 126 height 18
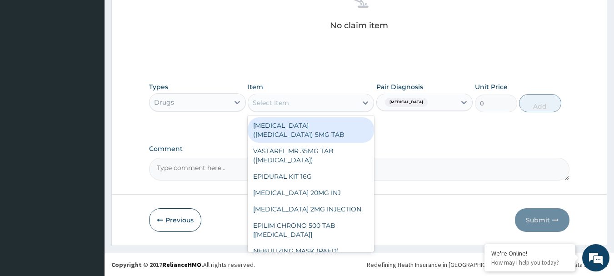
click at [336, 102] on div "Select Item" at bounding box center [302, 102] width 109 height 15
paste input "oldDICLOFENAC 50MG TAB"
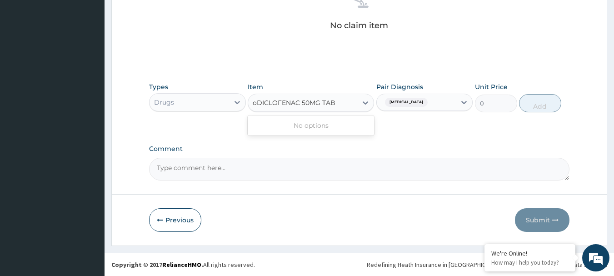
type input "DICLOFENAC 50MG TAB"
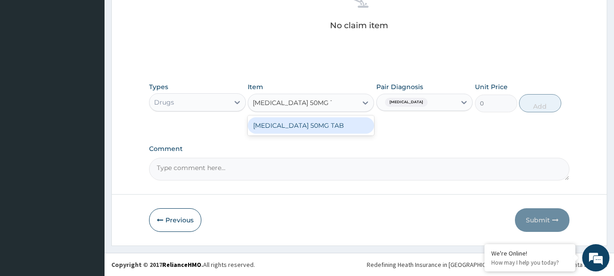
click at [335, 124] on div "DICLOFENAC 50MG TAB" at bounding box center [311, 125] width 126 height 16
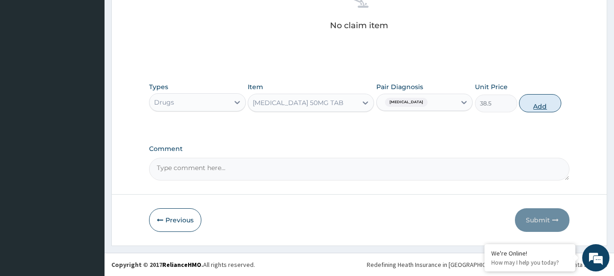
click at [542, 99] on button "Add" at bounding box center [540, 103] width 42 height 18
type input "0"
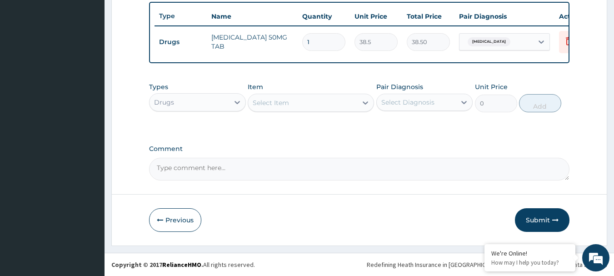
click at [320, 33] on input "1" at bounding box center [323, 42] width 43 height 18
type input "10"
type input "385.00"
type input "10"
click at [442, 102] on div "Select Diagnosis" at bounding box center [417, 102] width 80 height 15
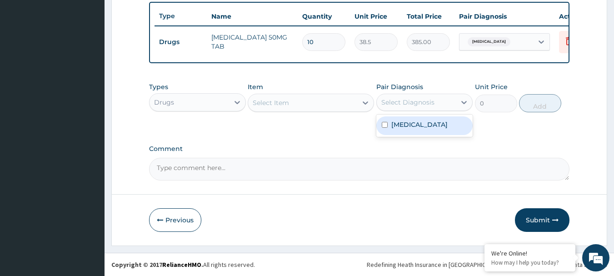
click at [427, 124] on label "Abnormal uterine bleeding" at bounding box center [419, 124] width 56 height 9
checkbox input "true"
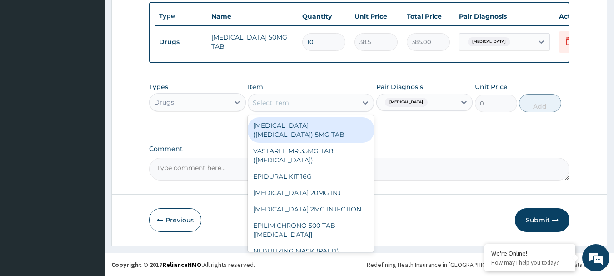
click at [289, 101] on div "Select Item" at bounding box center [302, 102] width 109 height 15
paste input "oldFERROUS TAB X1000"
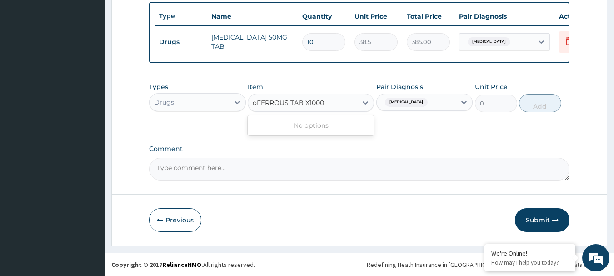
type input "FERROUS TAB X1000"
click at [316, 123] on div "FERROUS TAB X1000" at bounding box center [311, 125] width 126 height 16
click at [538, 104] on button "Add" at bounding box center [540, 103] width 42 height 18
type input "0"
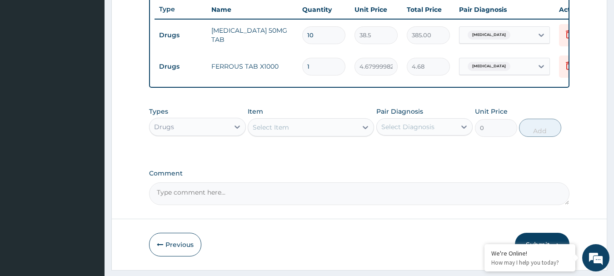
click at [319, 63] on input "1" at bounding box center [323, 67] width 43 height 18
type input "0.00"
type input "5"
type input "23.40"
type input "56"
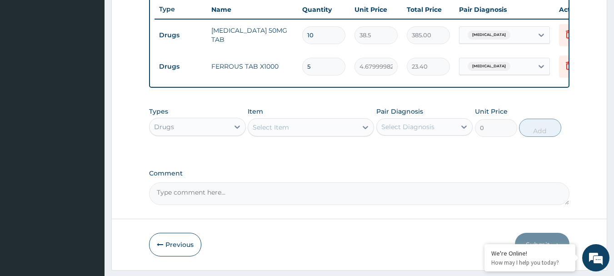
type input "262.08"
type input "56"
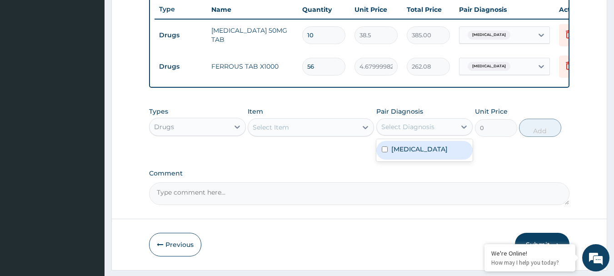
click at [429, 131] on div "Select Diagnosis" at bounding box center [407, 126] width 53 height 9
click at [412, 154] on label "Abnormal uterine bleeding" at bounding box center [419, 148] width 56 height 9
checkbox input "true"
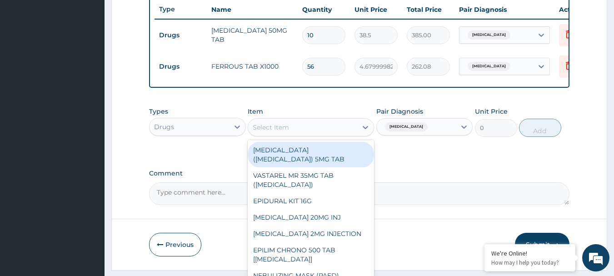
click at [285, 132] on div "Select Item" at bounding box center [271, 127] width 36 height 9
paste input "oldMETRONIDAZOLE 200MG TAB X1000"
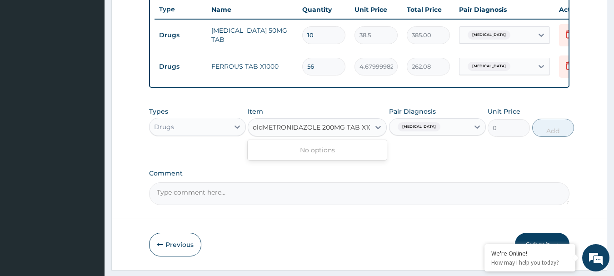
scroll to position [0, 12]
type input "METRONIDAZOLE 200MG TAB X1000"
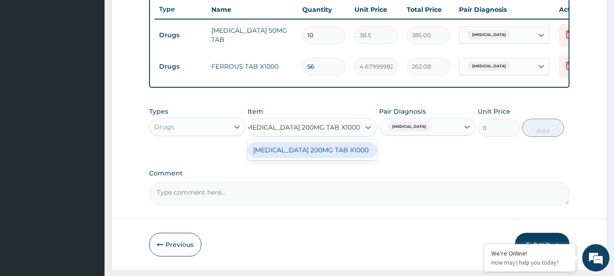
scroll to position [0, 5]
click at [319, 158] on div "METRONIDAZOLE 200MG TAB X1000" at bounding box center [312, 150] width 129 height 16
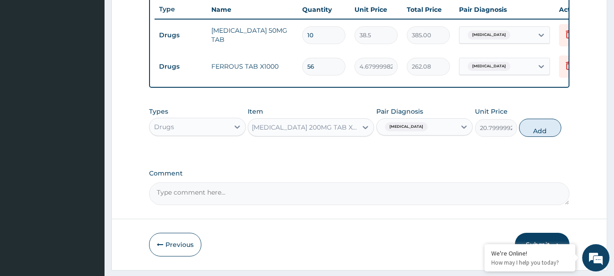
scroll to position [0, 1]
click at [549, 135] on button "Add" at bounding box center [540, 128] width 42 height 18
type input "0"
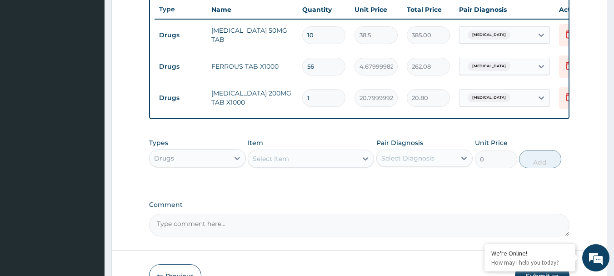
scroll to position [0, 0]
click at [318, 100] on input "1" at bounding box center [323, 98] width 43 height 18
type input "0.00"
type input "4"
type input "83.20"
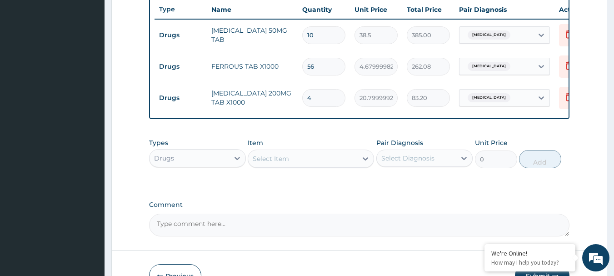
type input "42"
type input "873.60"
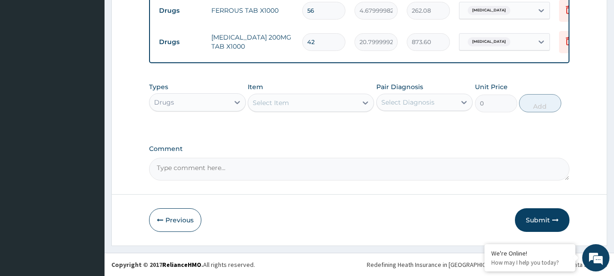
scroll to position [406, 0]
type input "42"
click at [440, 108] on div "Select Diagnosis" at bounding box center [417, 102] width 80 height 15
click at [428, 129] on label "Abnormal uterine bleeding" at bounding box center [419, 124] width 56 height 9
checkbox input "true"
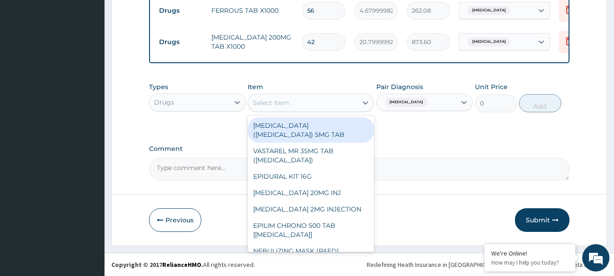
click at [284, 104] on div "Select Item" at bounding box center [271, 102] width 36 height 9
paste input "oldPARACETAMOL 500MG TAB x 1000"
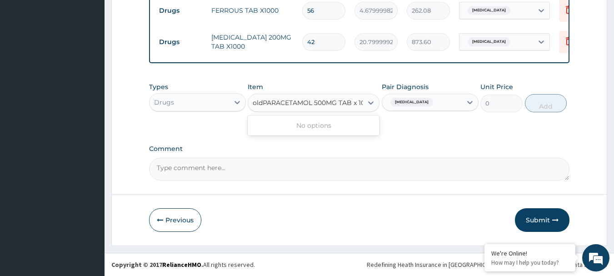
scroll to position [0, 11]
type input "PARACETAMOL 500MG TAB x 1000"
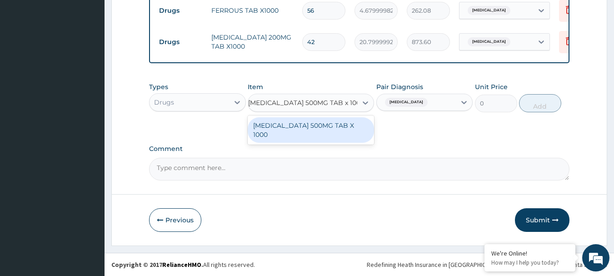
click at [306, 129] on div "PARACETAMOL 500MG TAB X 1000" at bounding box center [311, 129] width 126 height 25
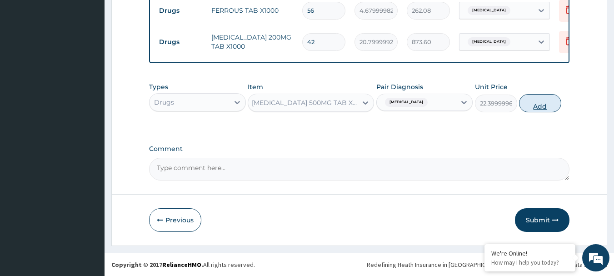
click at [532, 106] on button "Add" at bounding box center [540, 103] width 42 height 18
type input "0"
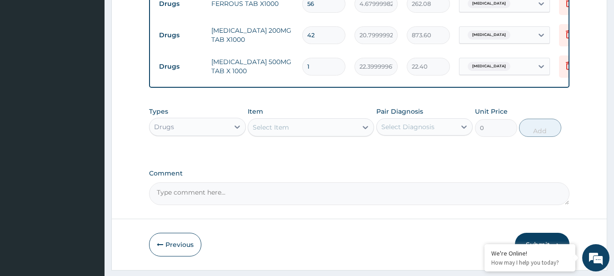
click at [319, 66] on input "1" at bounding box center [323, 67] width 43 height 18
type input "0.00"
type input "9"
type input "201.60"
type input "9"
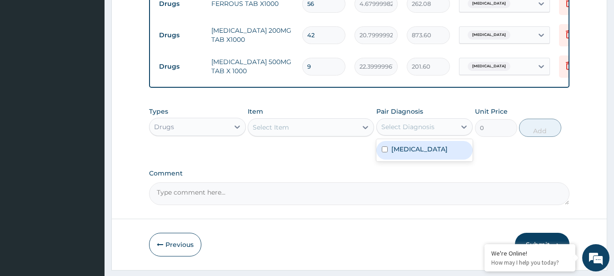
click at [412, 131] on div "Select Diagnosis" at bounding box center [407, 126] width 53 height 9
click at [404, 154] on label "Abnormal uterine bleeding" at bounding box center [419, 148] width 56 height 9
checkbox input "true"
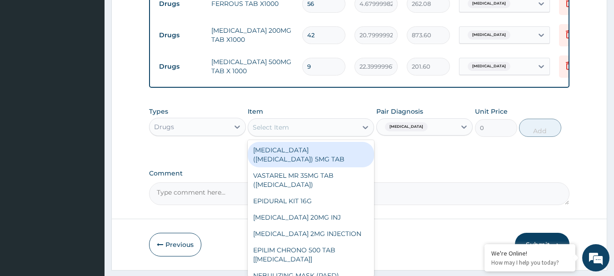
click at [302, 134] on div "Select Item" at bounding box center [302, 127] width 109 height 15
paste input "oldVITAMIN C 100MG TAB"
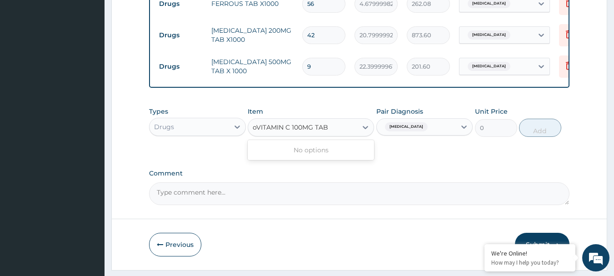
type input "VITAMIN C 100MG TAB"
click at [280, 158] on div "VITAMIN C 100MG TAB *1000" at bounding box center [311, 150] width 126 height 16
click at [539, 137] on button "Add" at bounding box center [540, 128] width 42 height 18
type input "0"
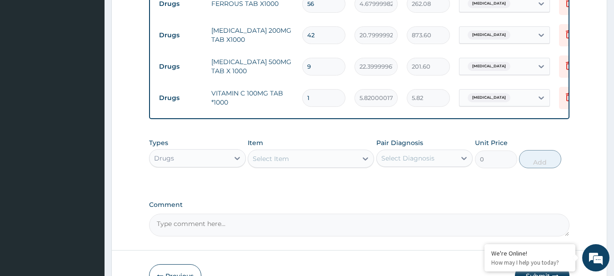
click at [326, 96] on input "1" at bounding box center [323, 98] width 43 height 18
type input "0.00"
type input "6"
type input "34.92"
type input "60"
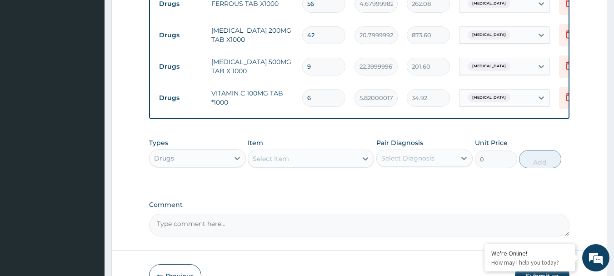
type input "349.20"
type input "60"
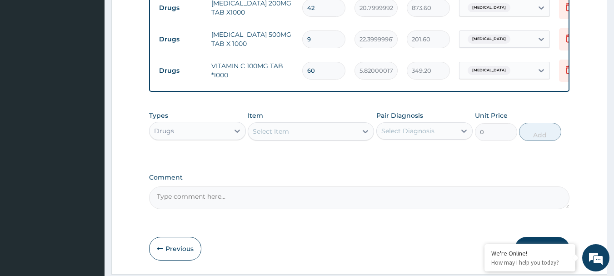
scroll to position [468, 0]
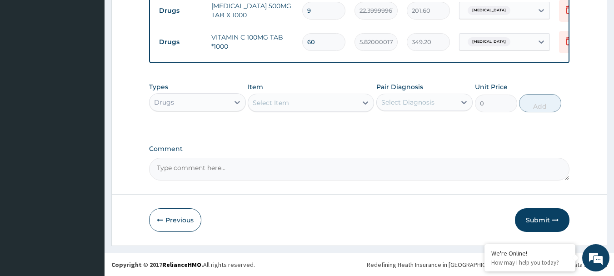
click at [548, 213] on button "Submit" at bounding box center [542, 220] width 55 height 24
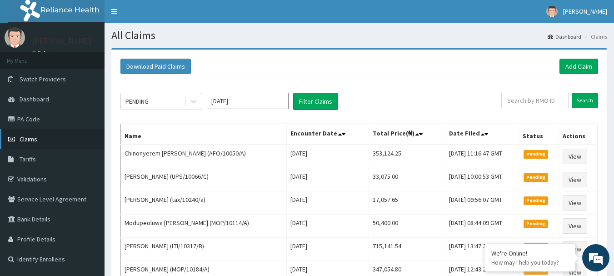
click at [26, 141] on span "Claims" at bounding box center [29, 139] width 18 height 8
